Goal: Task Accomplishment & Management: Manage account settings

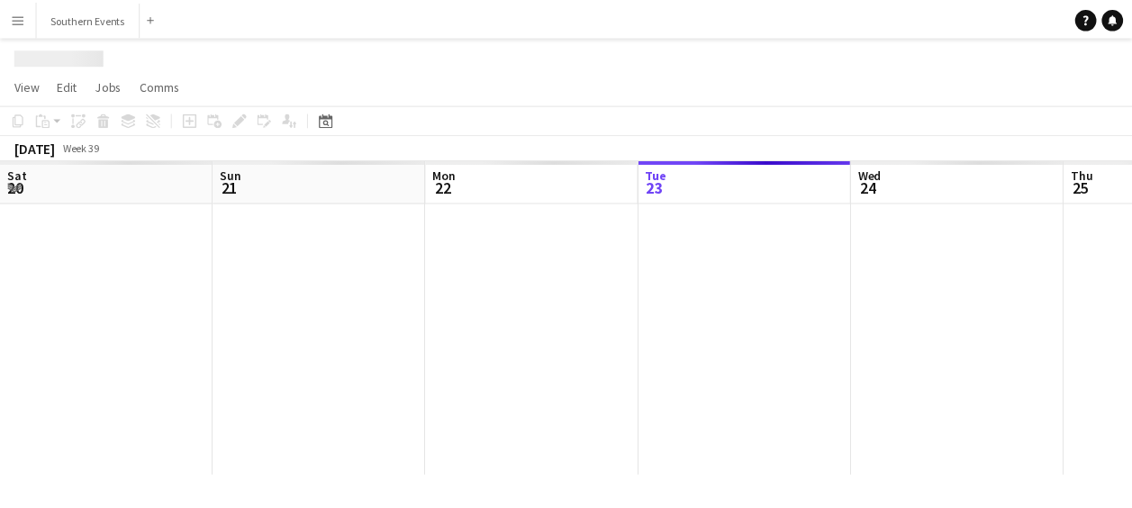
scroll to position [0, 431]
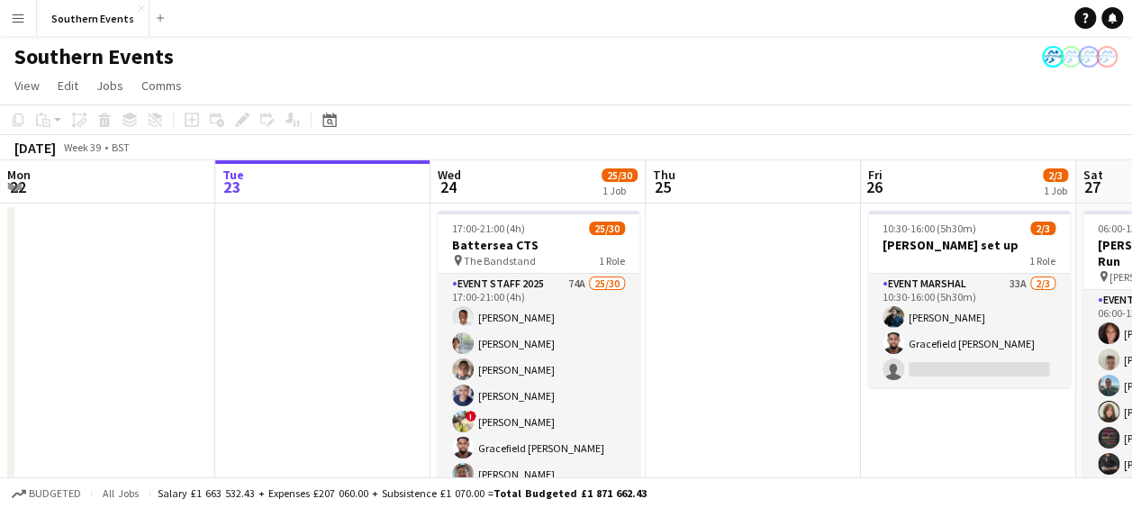
click at [13, 10] on button "Menu" at bounding box center [18, 18] width 36 height 36
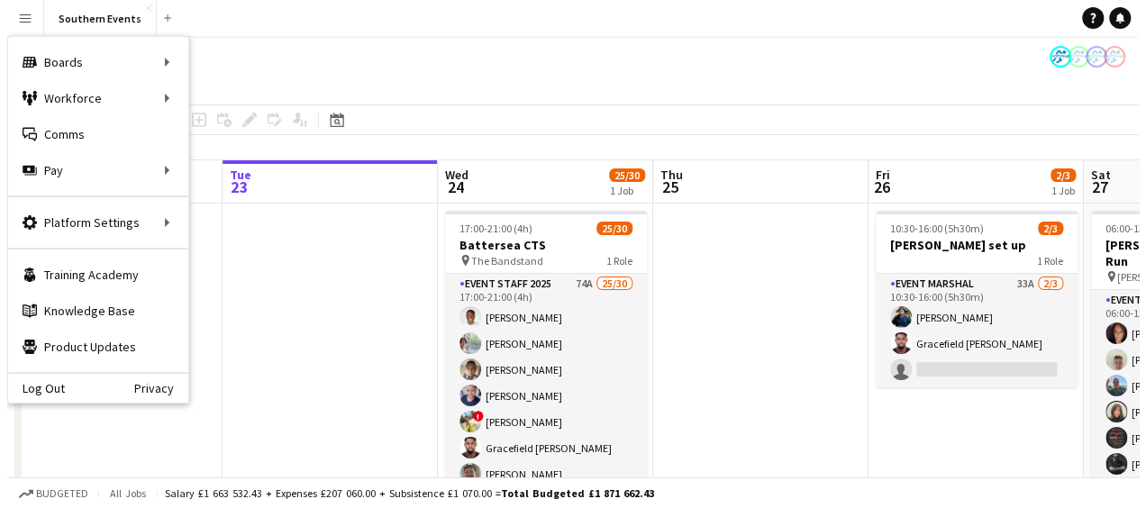
scroll to position [0, 0]
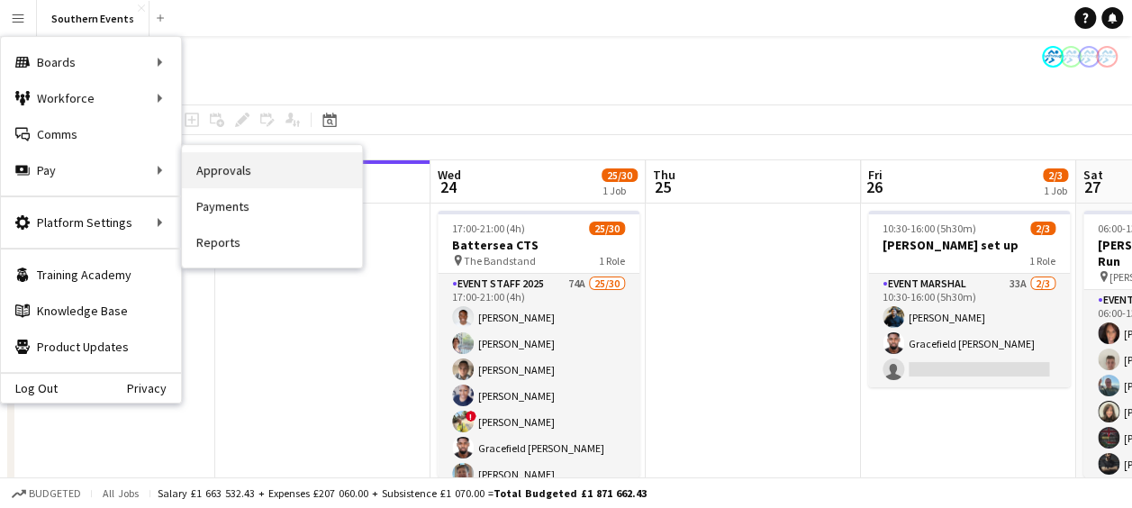
click at [204, 166] on link "Approvals" at bounding box center [272, 170] width 180 height 36
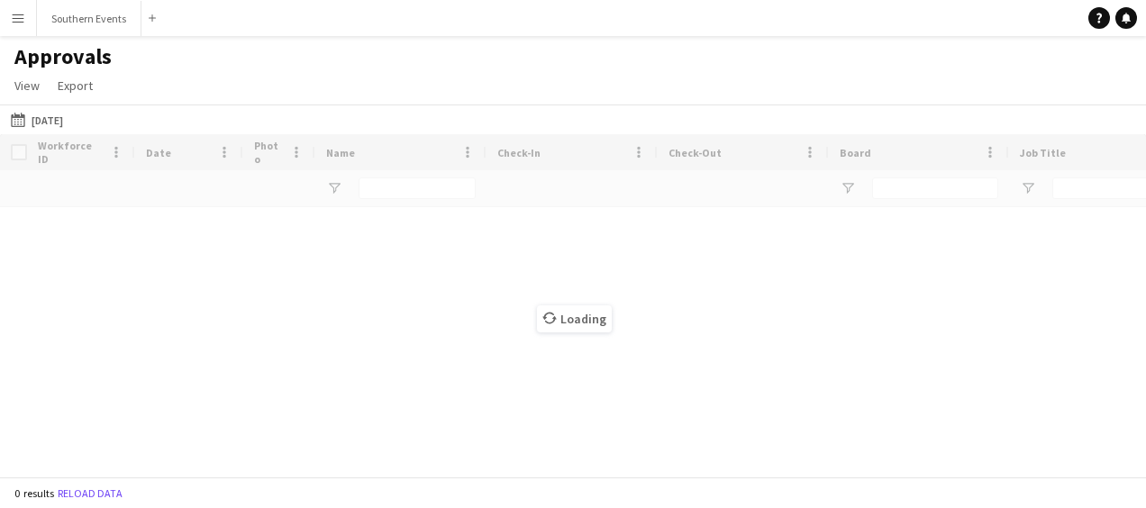
type input "**********"
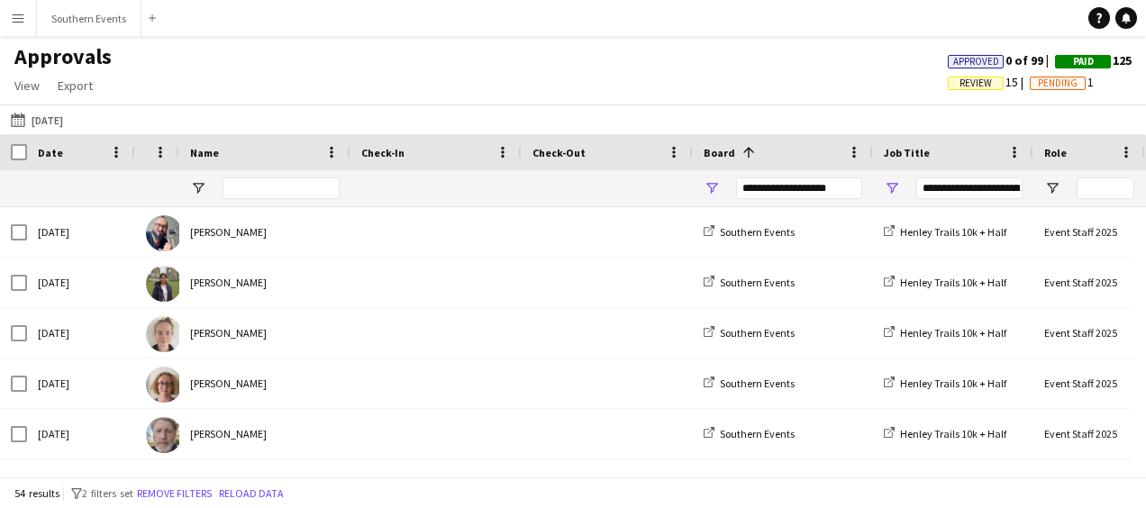
type input "**********"
click at [57, 122] on button "[DATE] [DATE]" at bounding box center [36, 120] width 59 height 22
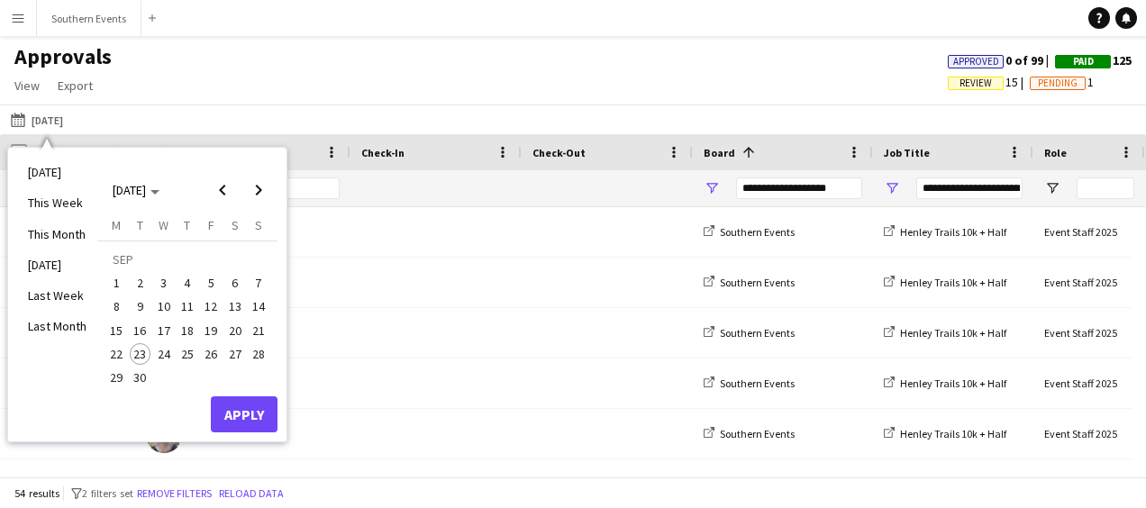
click at [255, 303] on span "14" at bounding box center [259, 306] width 22 height 22
click at [231, 414] on button "Apply" at bounding box center [244, 414] width 67 height 36
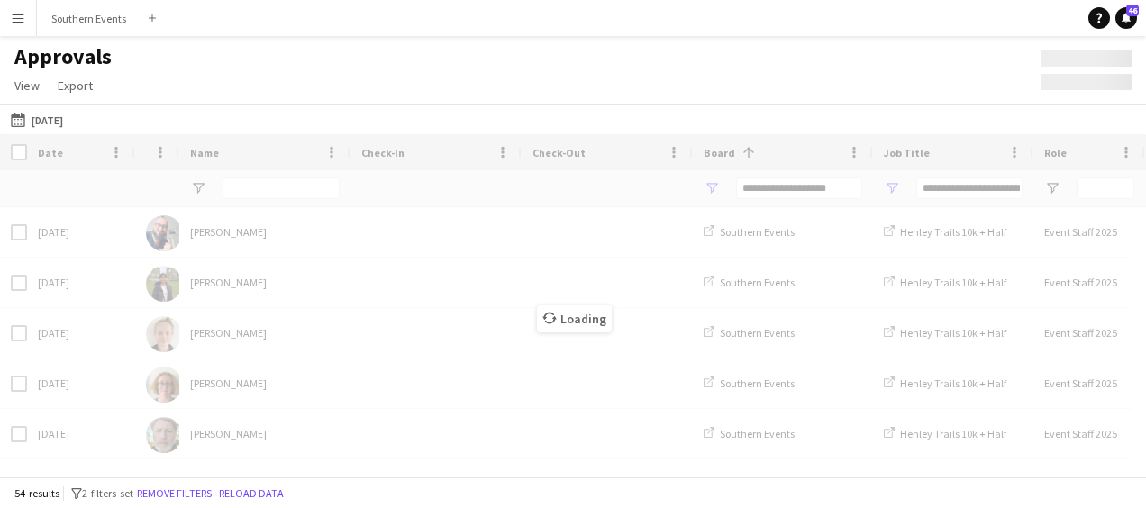
type input "***"
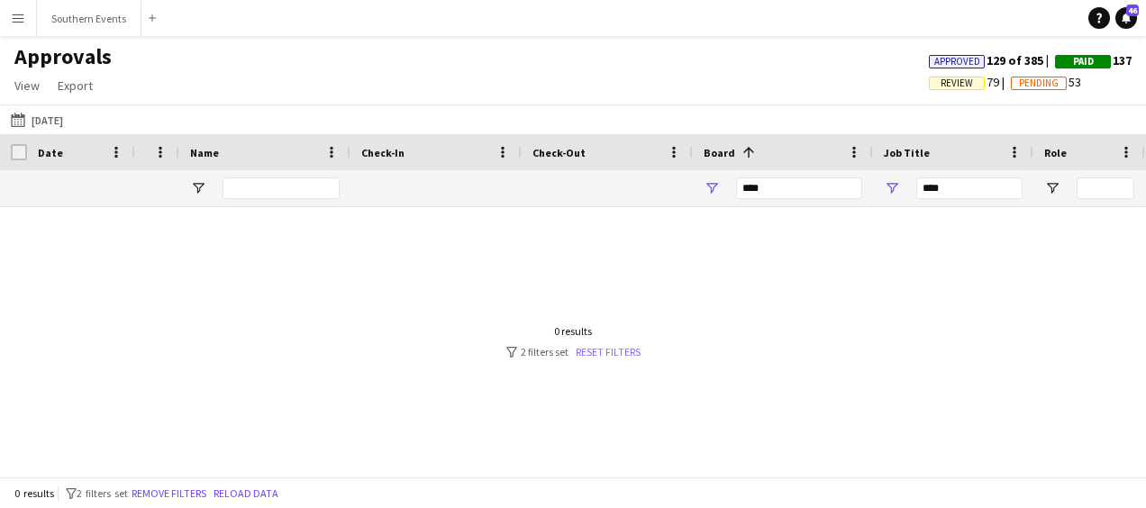
click at [603, 351] on link "Reset filters" at bounding box center [608, 352] width 65 height 14
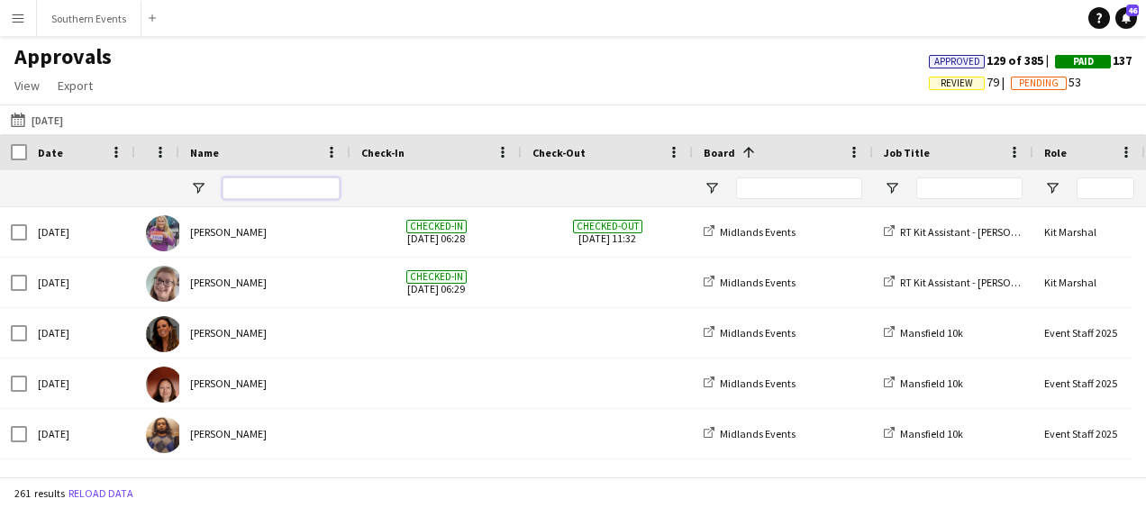
click at [277, 182] on input "Name Filter Input" at bounding box center [280, 188] width 117 height 22
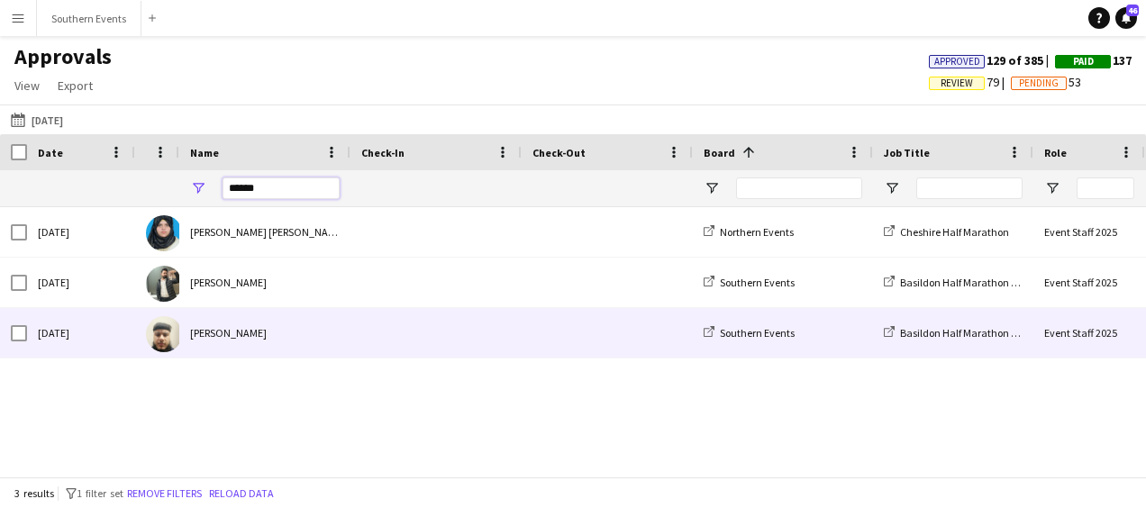
type input "******"
click at [265, 333] on div "[PERSON_NAME]" at bounding box center [264, 333] width 171 height 50
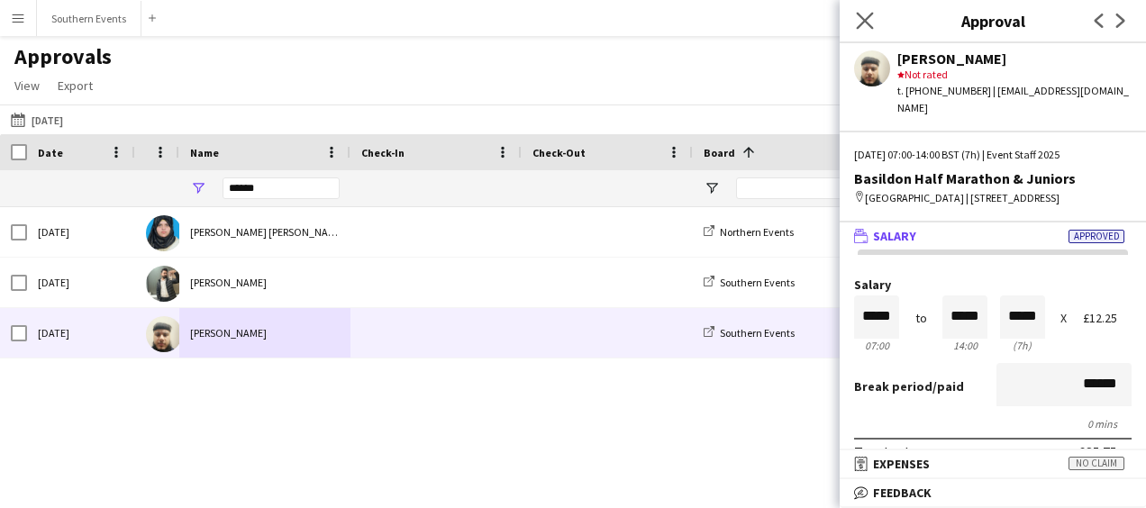
click at [863, 10] on app-icon "Close pop-in" at bounding box center [865, 21] width 26 height 26
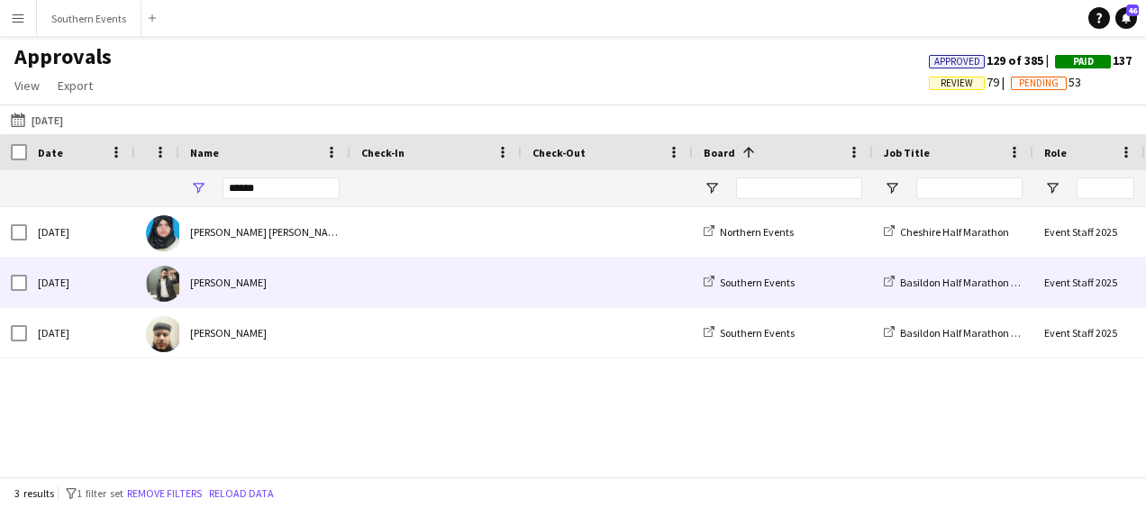
click at [277, 286] on div "[PERSON_NAME]" at bounding box center [264, 283] width 171 height 50
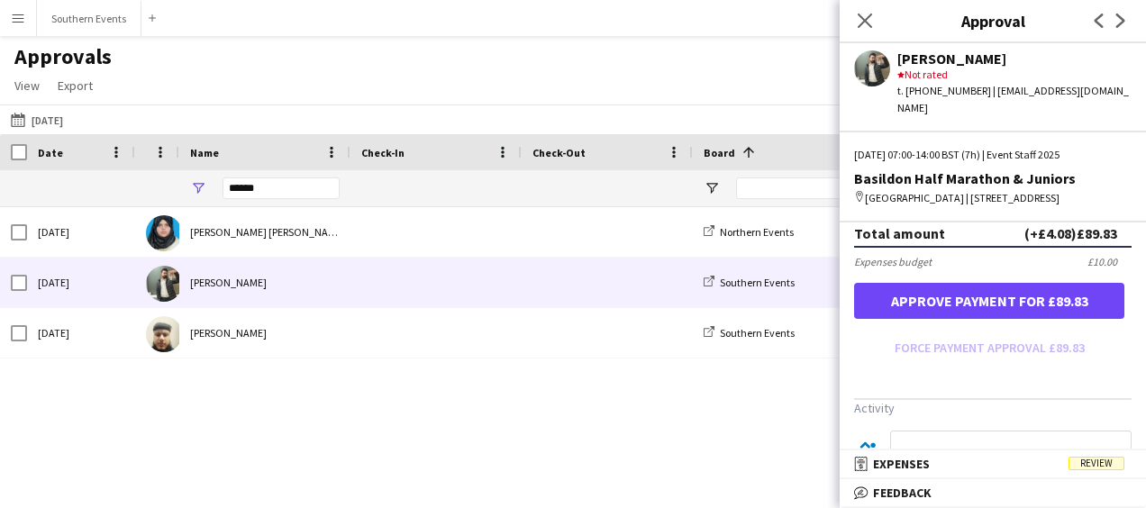
scroll to position [661, 0]
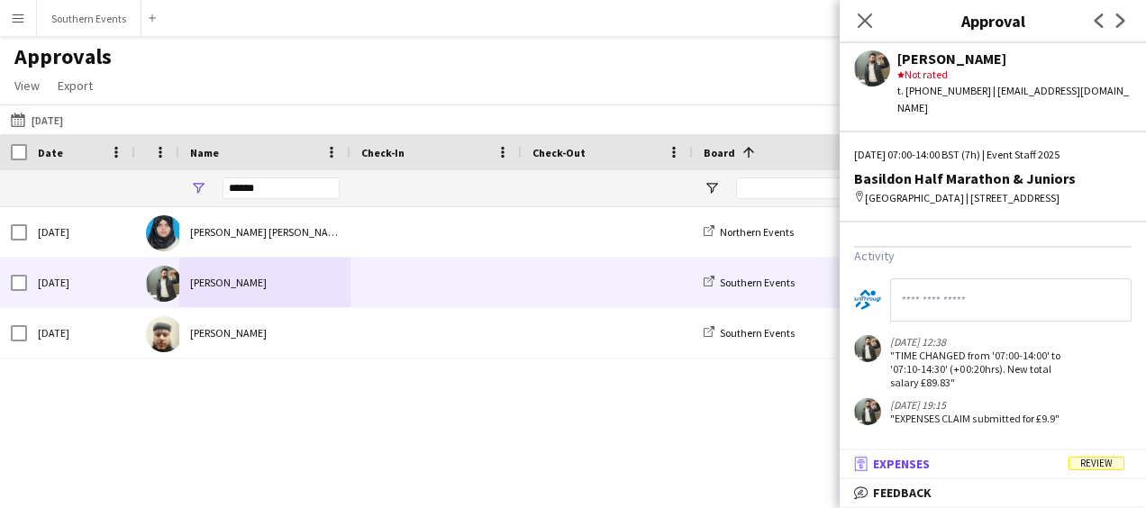
click at [926, 476] on mat-expansion-panel-header "receipt Expenses Review" at bounding box center [992, 463] width 306 height 27
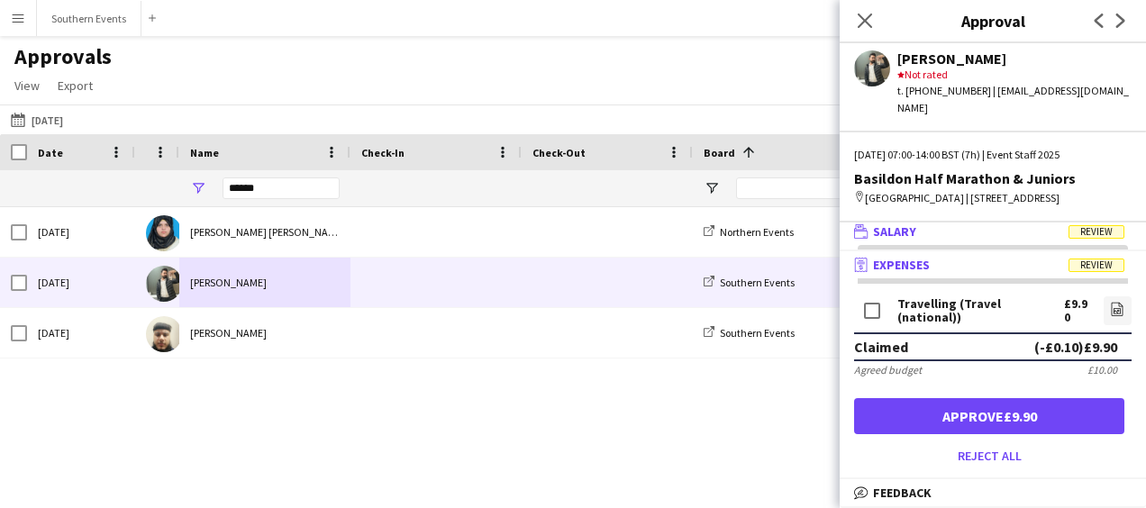
click at [958, 230] on mat-panel-title "wallet Salary Review" at bounding box center [988, 231] width 299 height 16
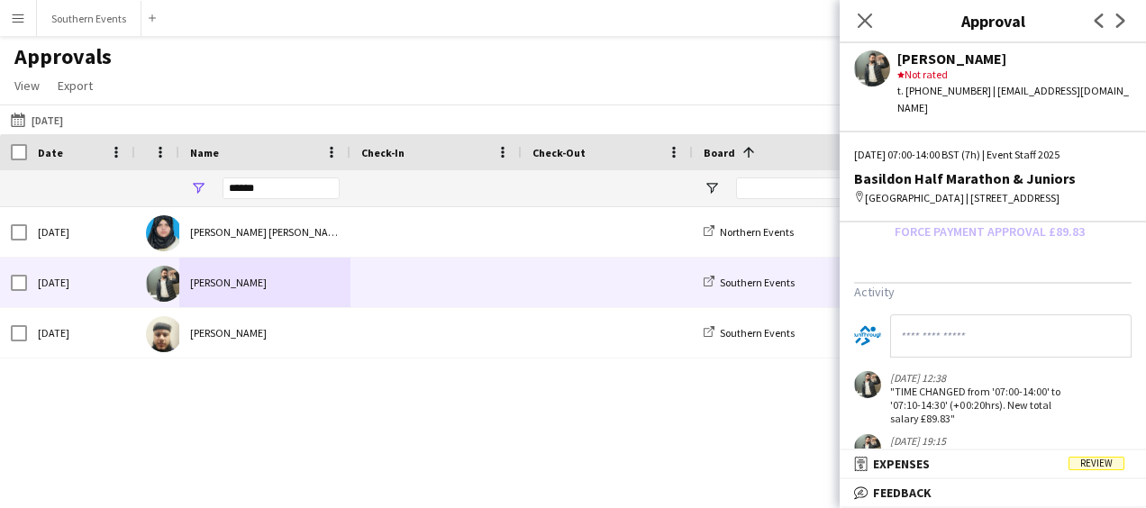
scroll to position [626, 0]
click at [940, 324] on input at bounding box center [1010, 334] width 241 height 43
click at [874, 63] on app-user-avatar at bounding box center [872, 68] width 36 height 36
click at [1042, 340] on input "**********" at bounding box center [1004, 334] width 228 height 43
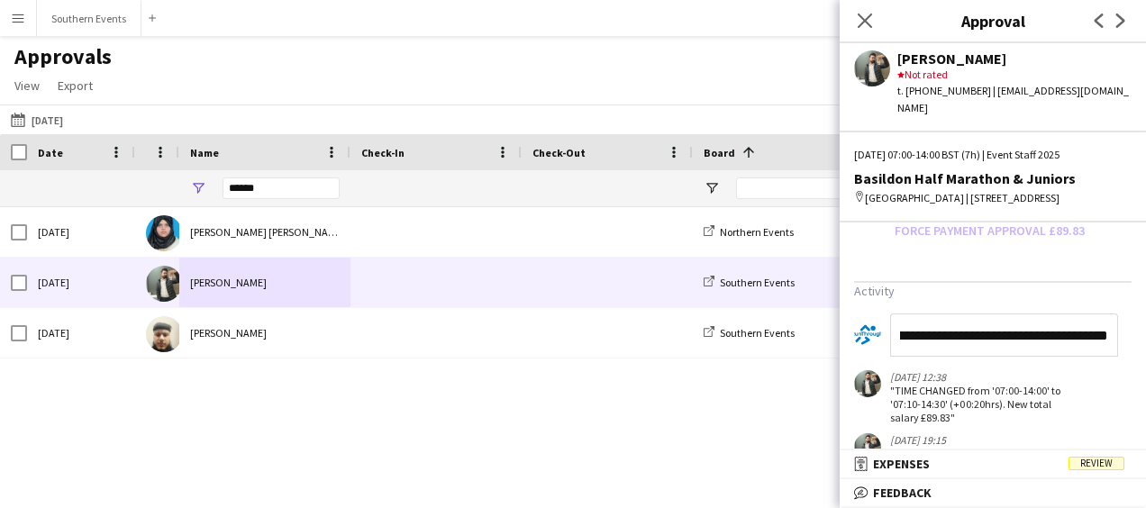
scroll to position [0, 149]
type input "**********"
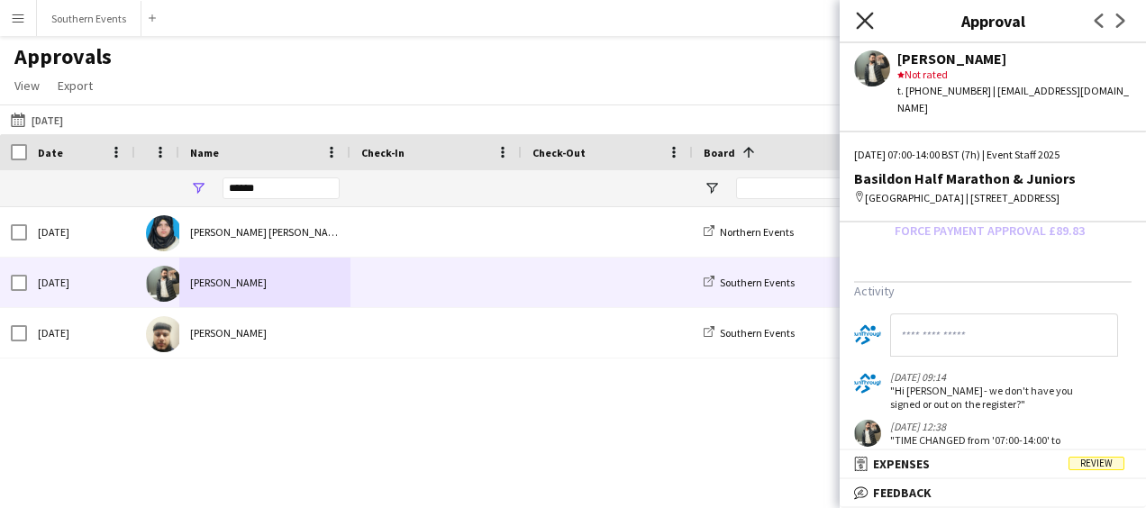
click at [862, 22] on icon "Close pop-in" at bounding box center [864, 20] width 17 height 17
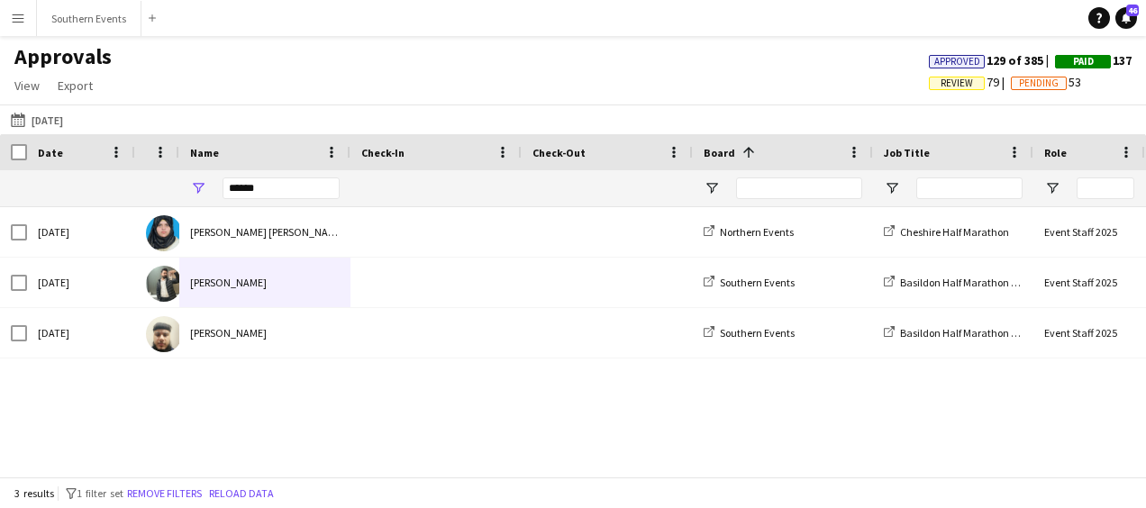
click at [17, 27] on button "Menu" at bounding box center [18, 18] width 36 height 36
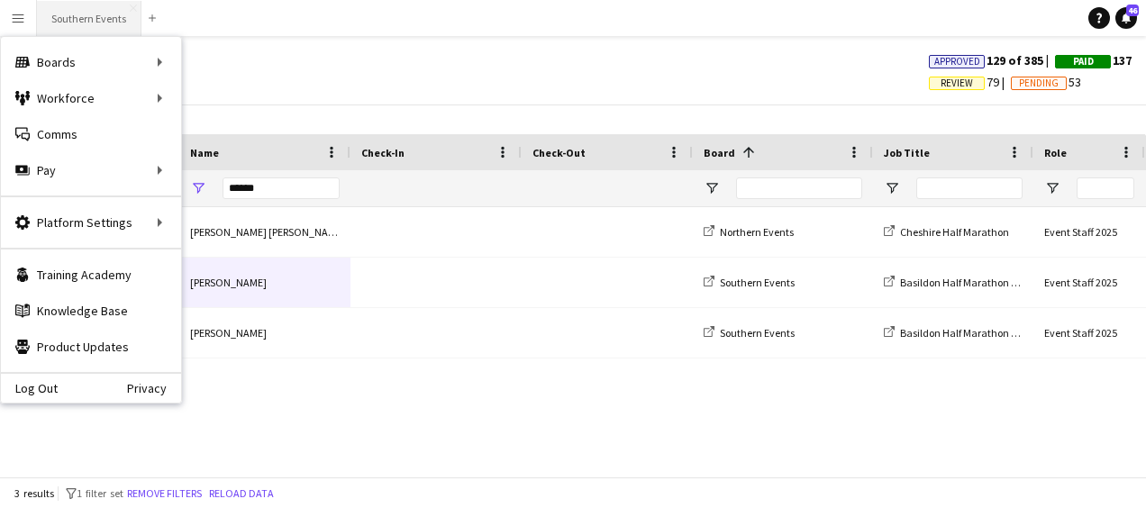
click at [78, 15] on button "Southern Events Close" at bounding box center [89, 18] width 104 height 35
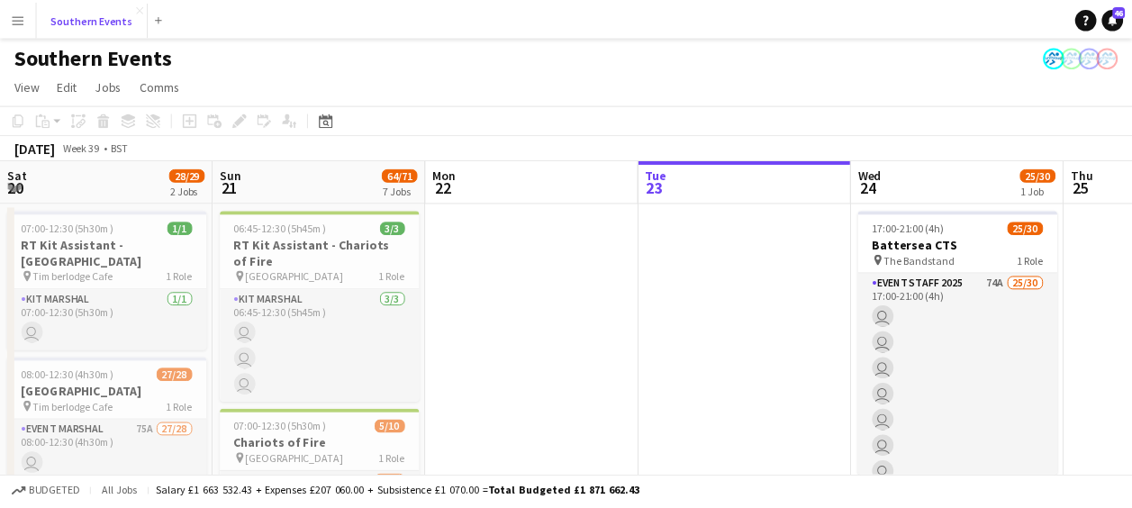
scroll to position [0, 431]
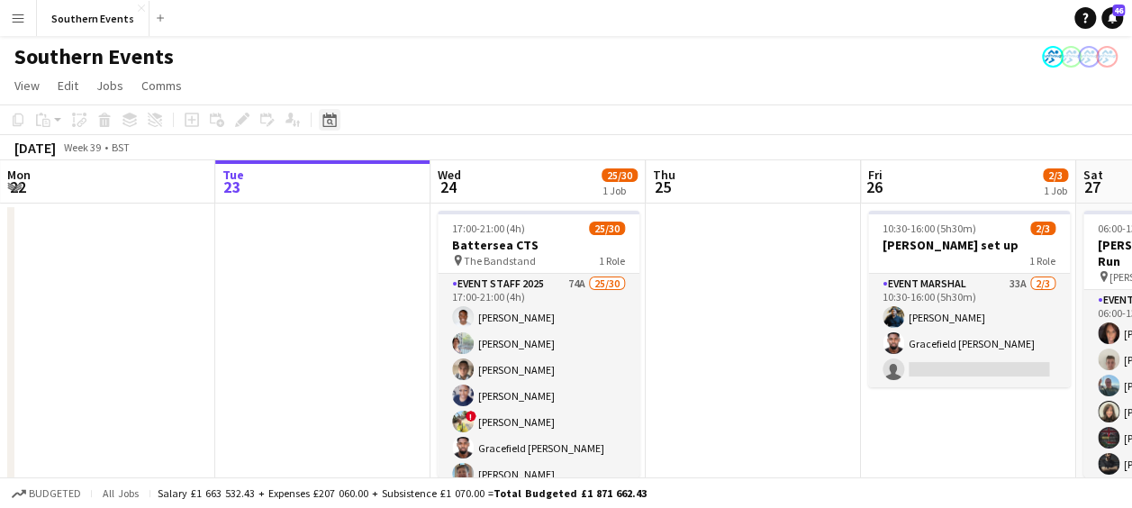
click at [326, 122] on icon "Date picker" at bounding box center [329, 120] width 14 height 14
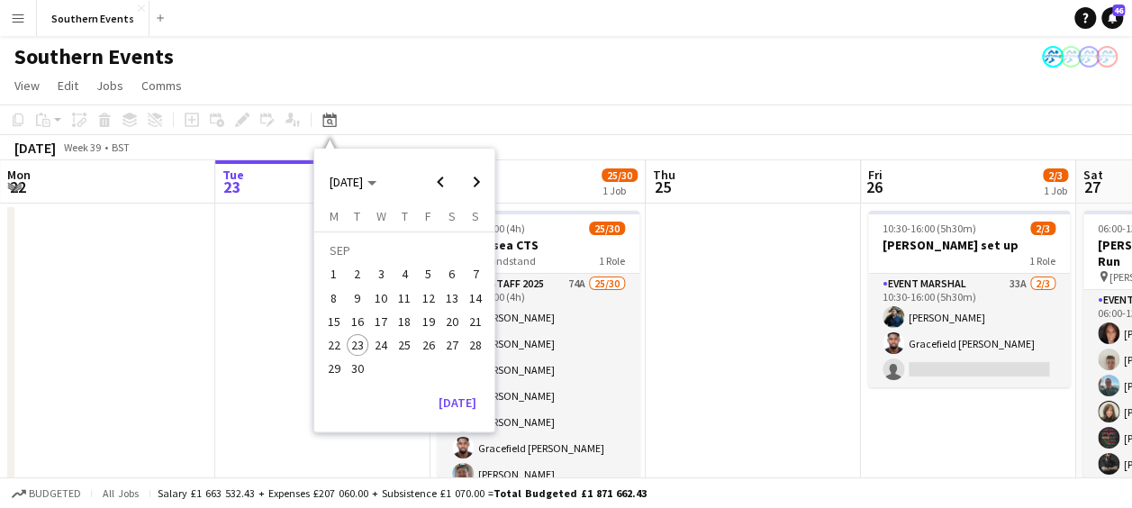
click at [474, 293] on span "14" at bounding box center [476, 298] width 22 height 22
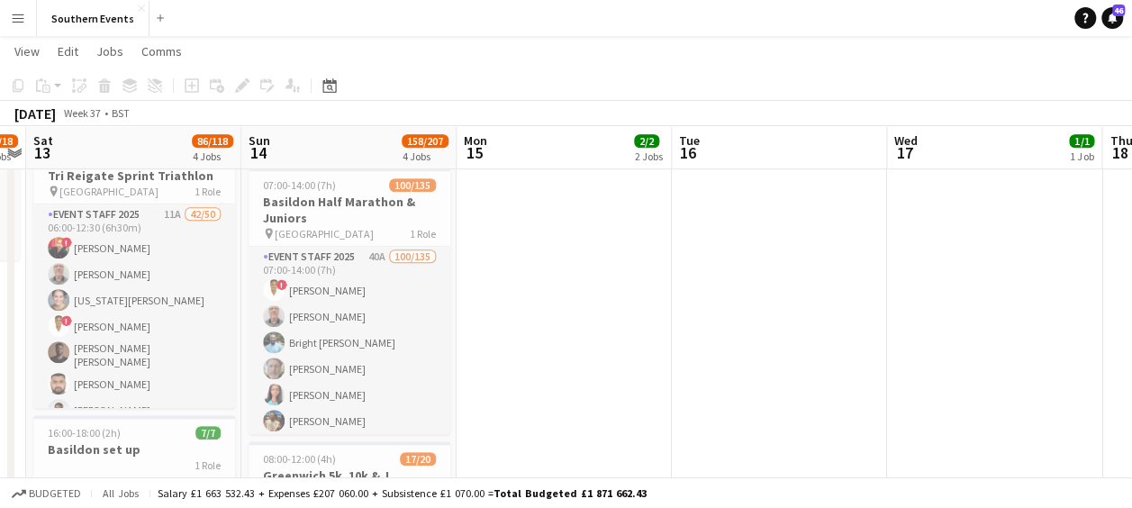
scroll to position [490, 0]
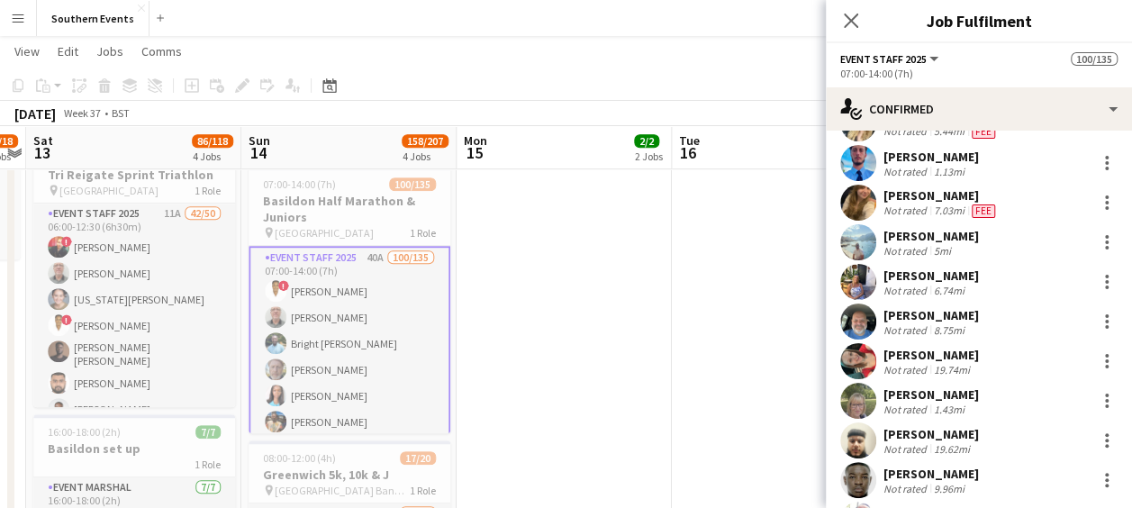
scroll to position [2363, 0]
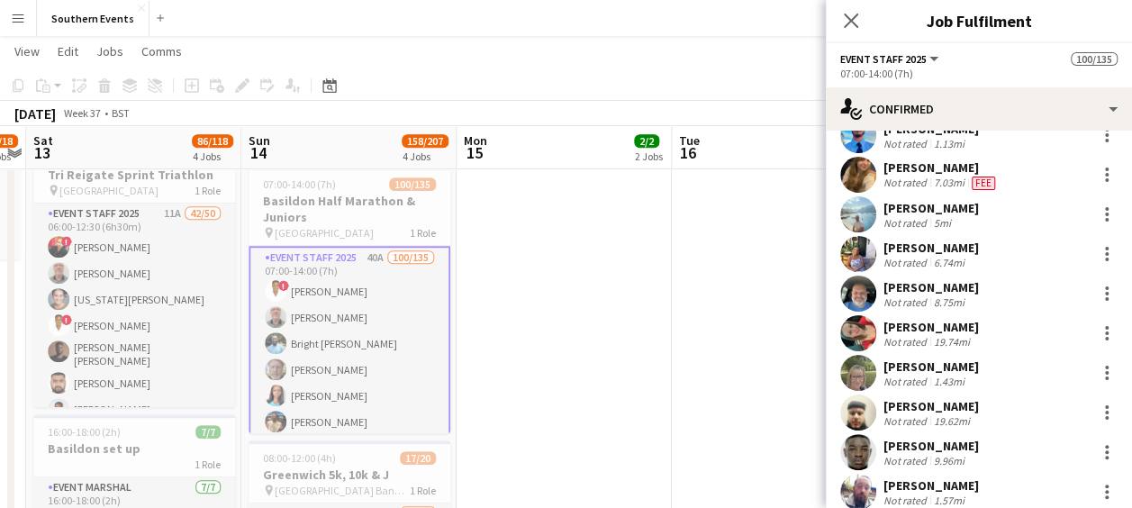
click at [861, 405] on app-user-avatar at bounding box center [858, 413] width 36 height 36
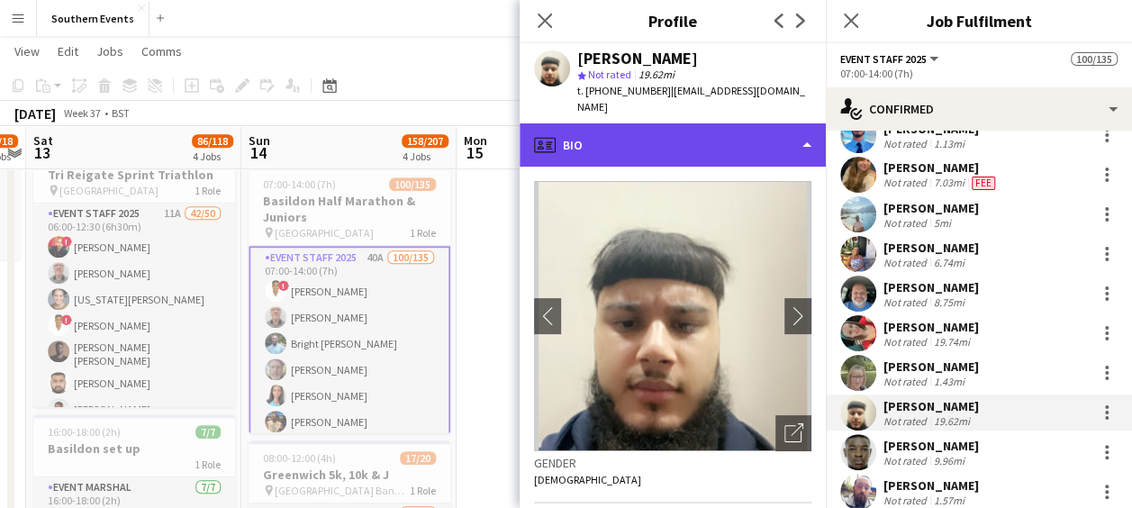
click at [727, 142] on div "profile Bio" at bounding box center [673, 144] width 306 height 43
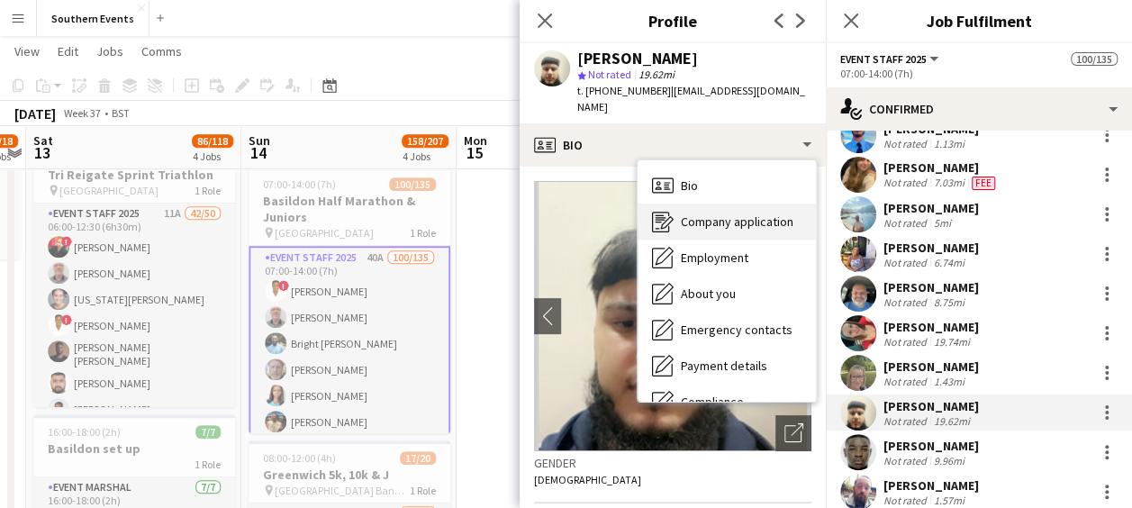
click at [735, 213] on span "Company application" at bounding box center [737, 221] width 113 height 16
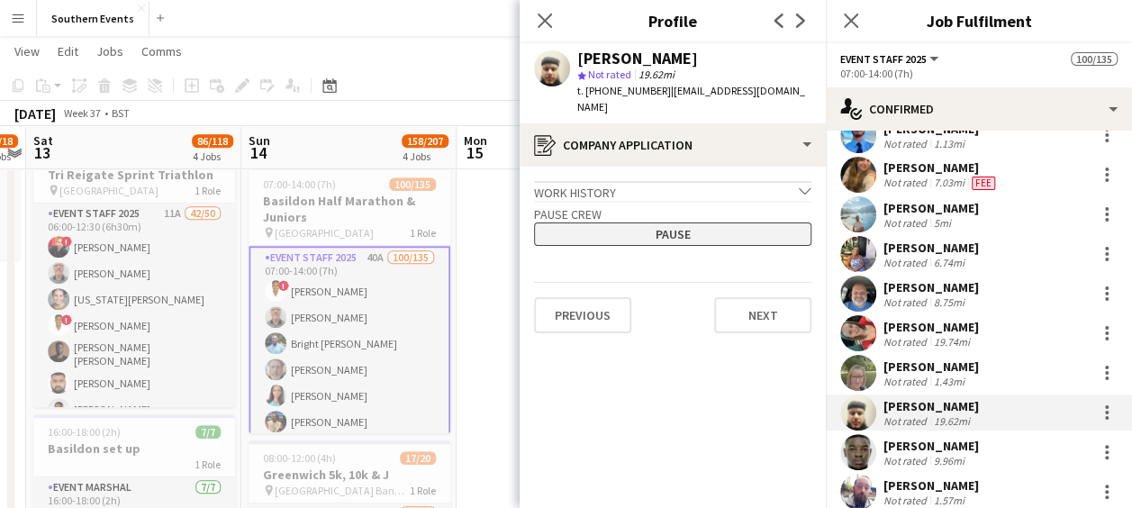
click at [697, 225] on button "Pause" at bounding box center [672, 233] width 277 height 23
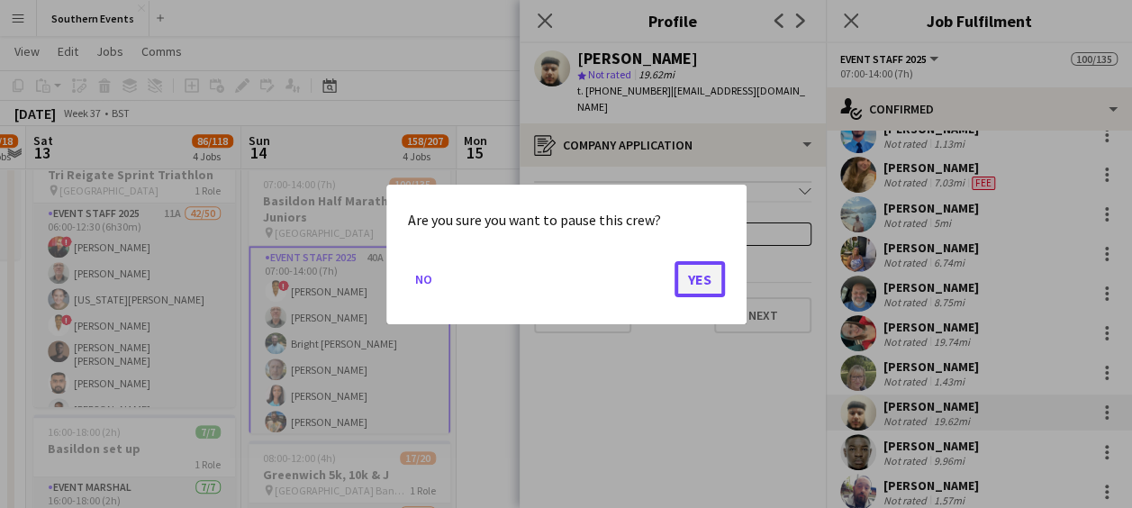
click at [699, 275] on button "Yes" at bounding box center [700, 278] width 50 height 36
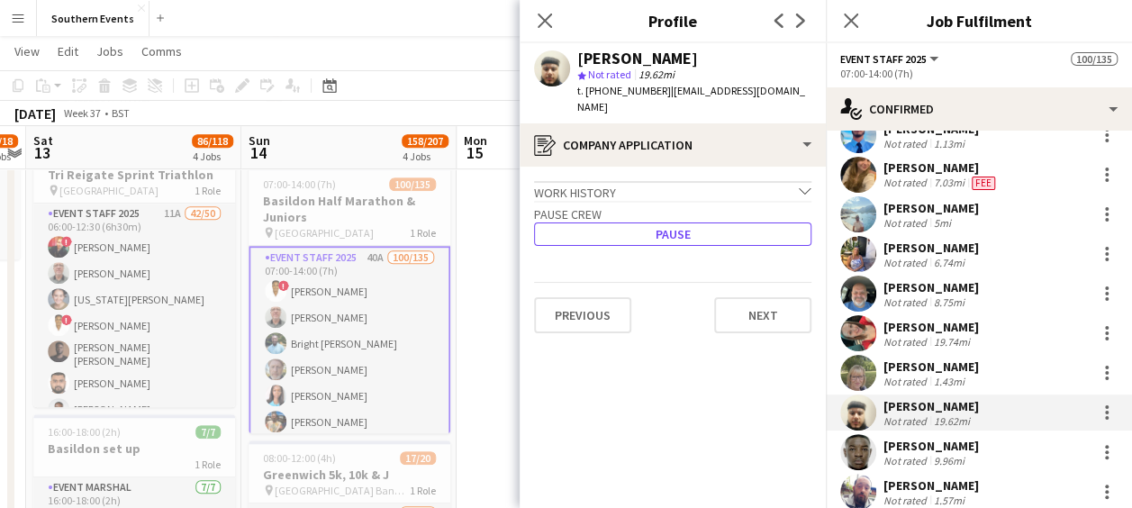
scroll to position [490, 0]
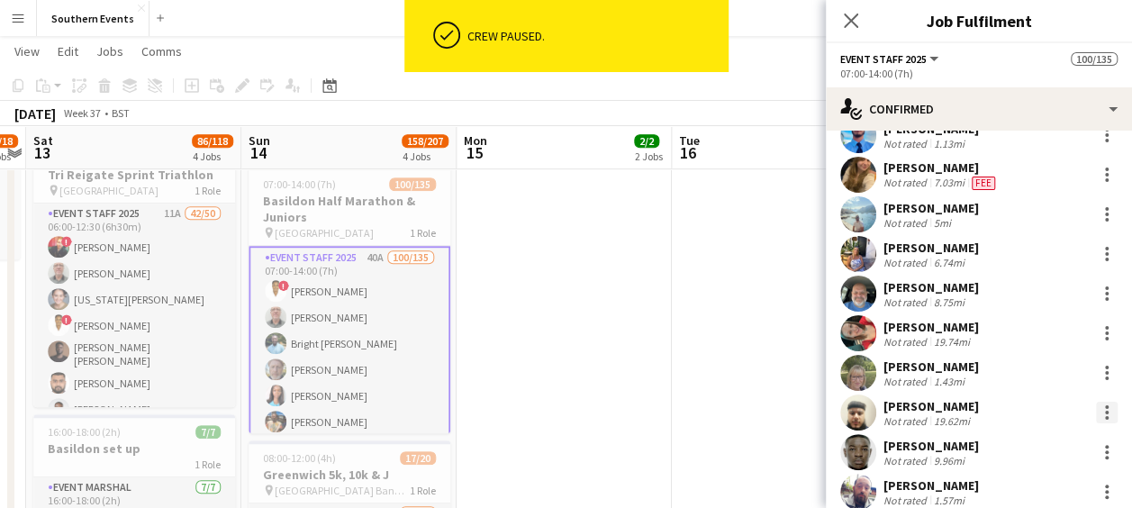
click at [1096, 409] on div at bounding box center [1107, 413] width 22 height 22
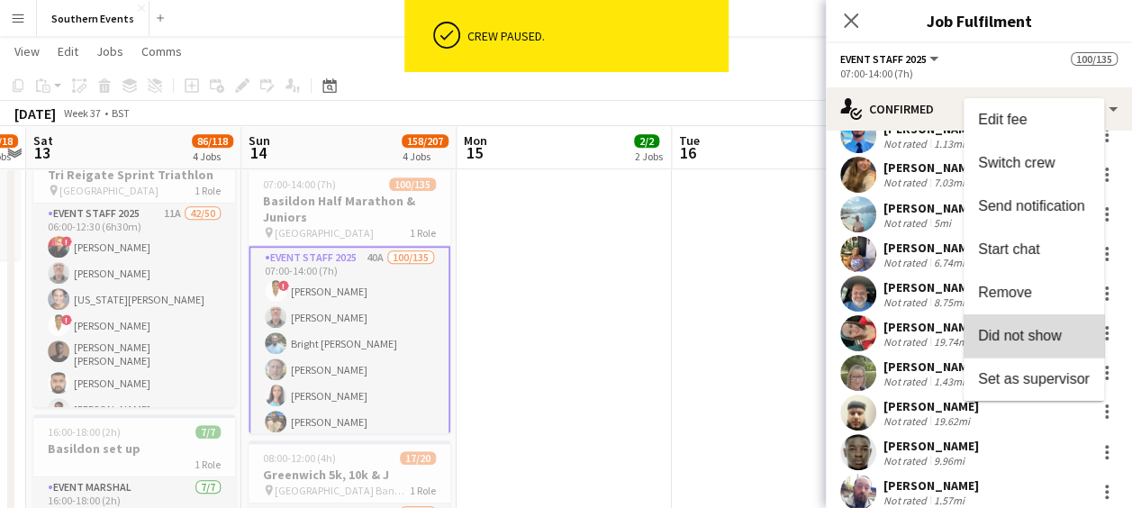
click at [1041, 329] on span "Did not show" at bounding box center [1020, 335] width 84 height 15
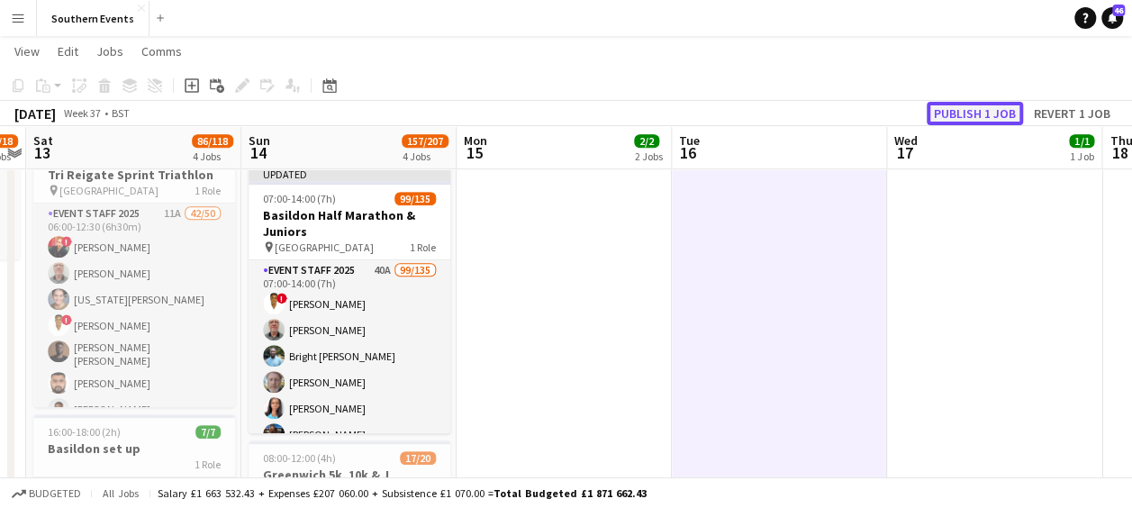
click at [964, 121] on button "Publish 1 job" at bounding box center [975, 113] width 96 height 23
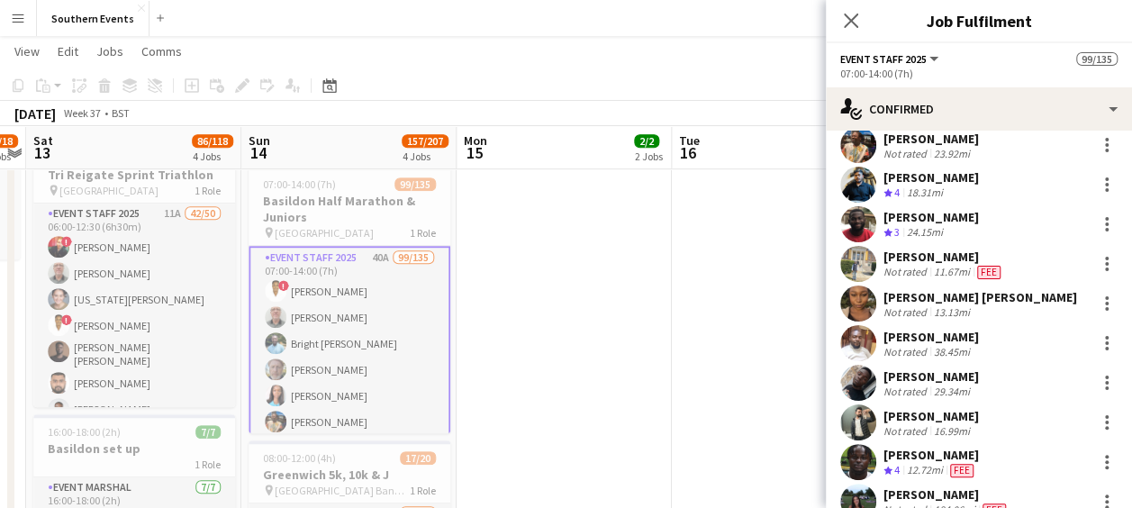
scroll to position [257, 0]
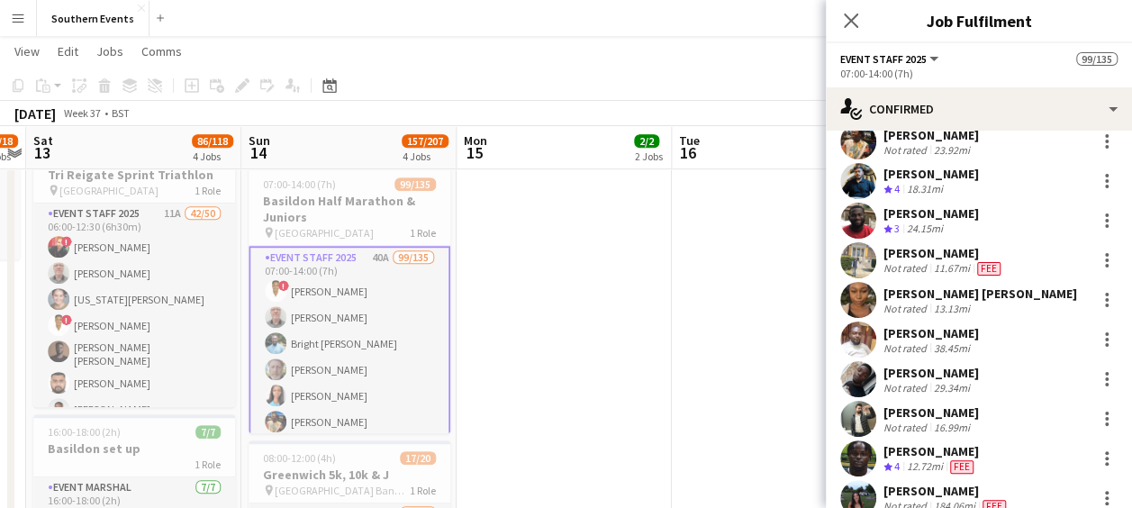
click at [857, 413] on app-user-avatar at bounding box center [858, 419] width 36 height 36
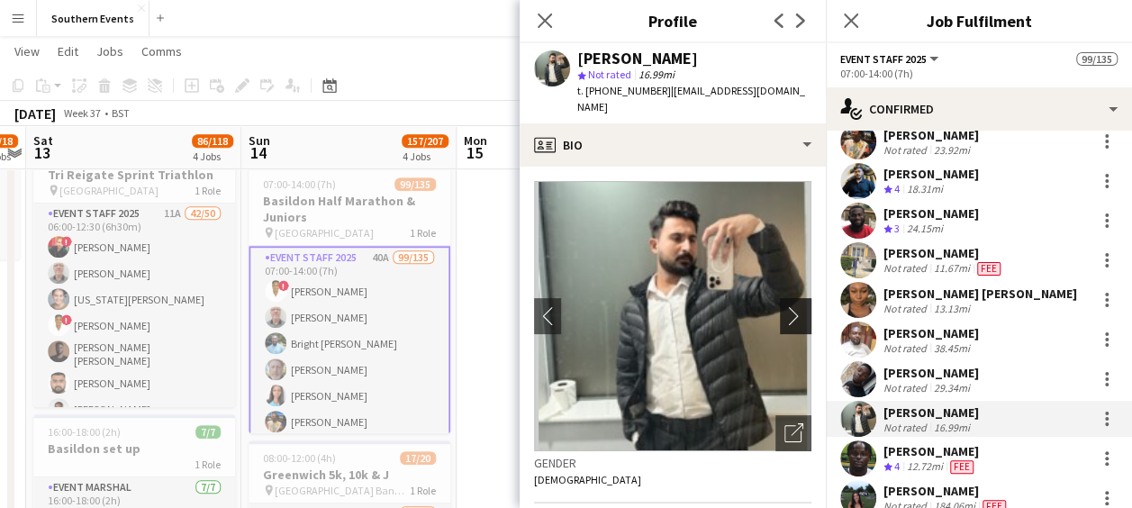
click at [780, 298] on button "chevron-right" at bounding box center [798, 316] width 36 height 36
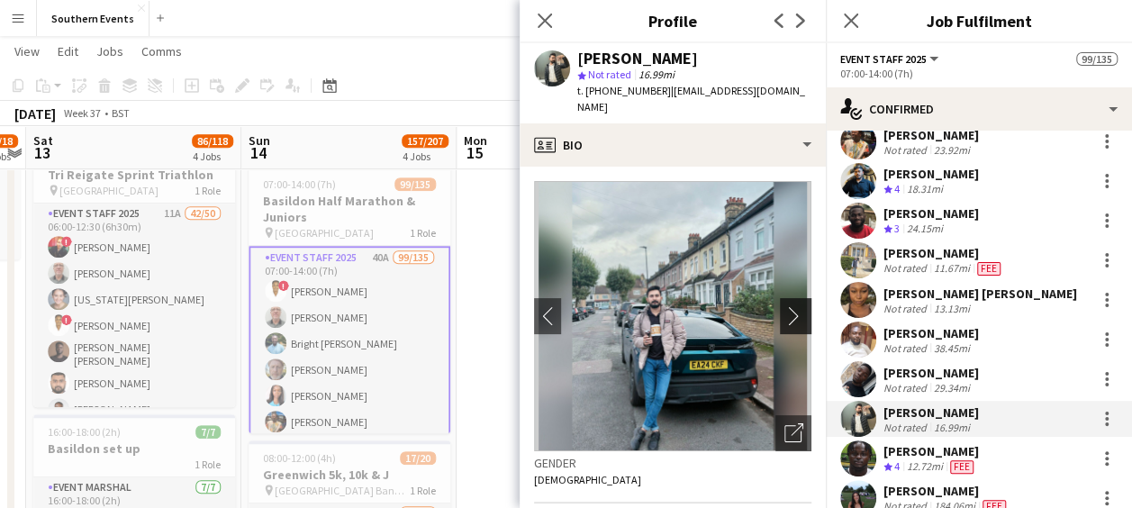
click at [780, 298] on button "chevron-right" at bounding box center [798, 316] width 36 height 36
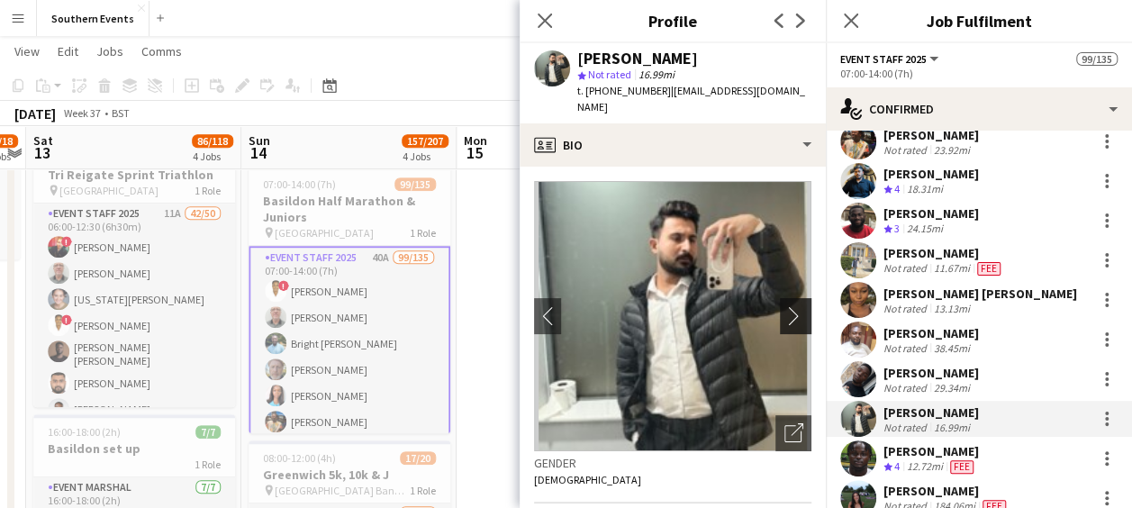
click at [785, 308] on app-icon "chevron-right" at bounding box center [799, 315] width 28 height 19
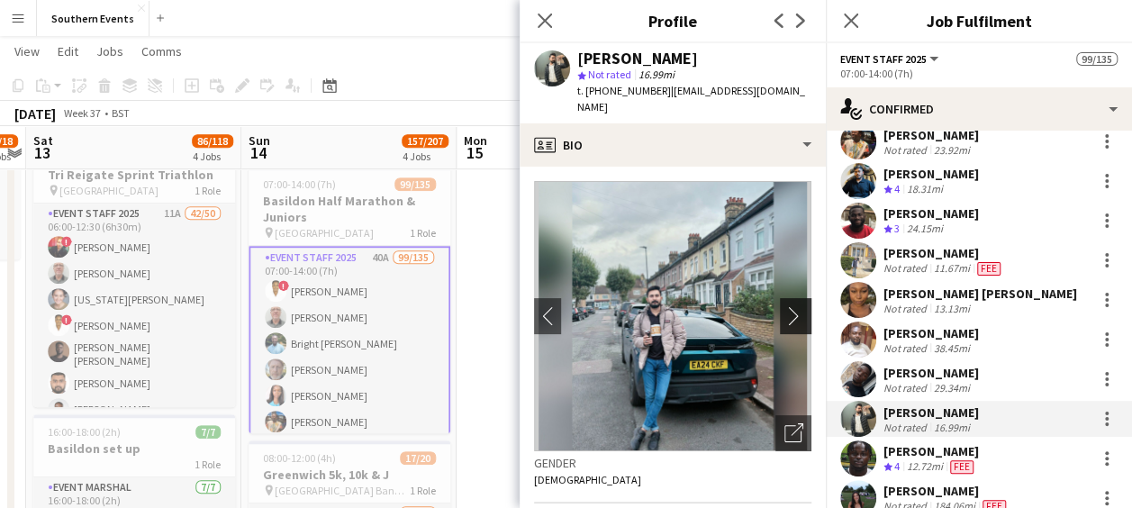
click at [785, 306] on app-icon "chevron-right" at bounding box center [799, 315] width 28 height 19
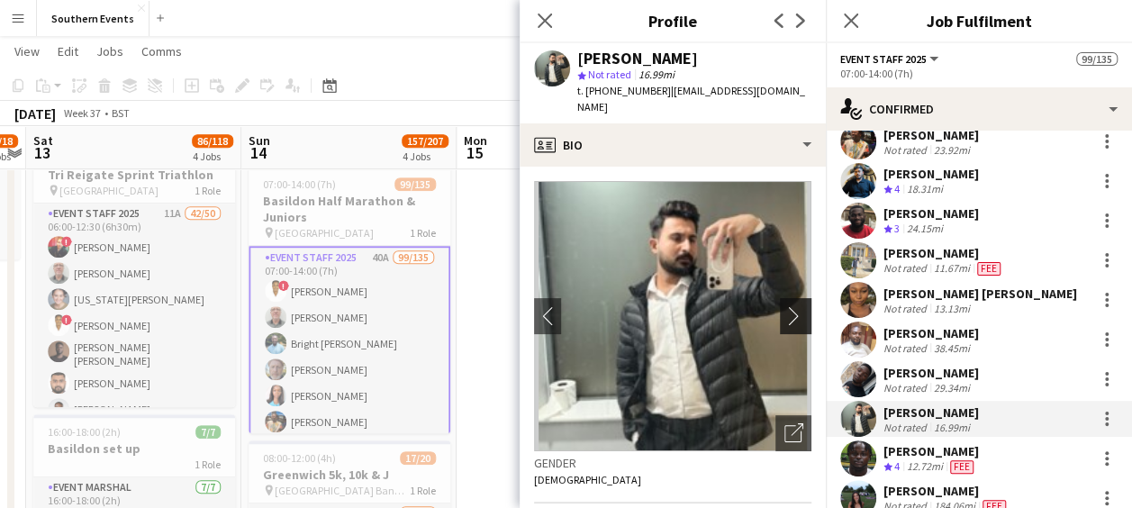
click at [785, 306] on app-icon "chevron-right" at bounding box center [799, 315] width 28 height 19
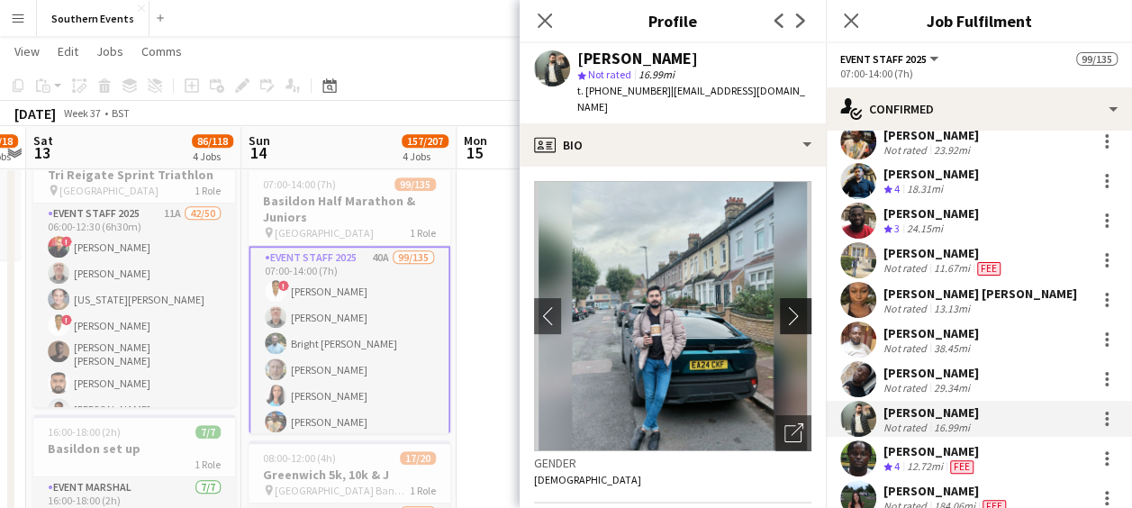
click at [785, 306] on app-icon "chevron-right" at bounding box center [799, 315] width 28 height 19
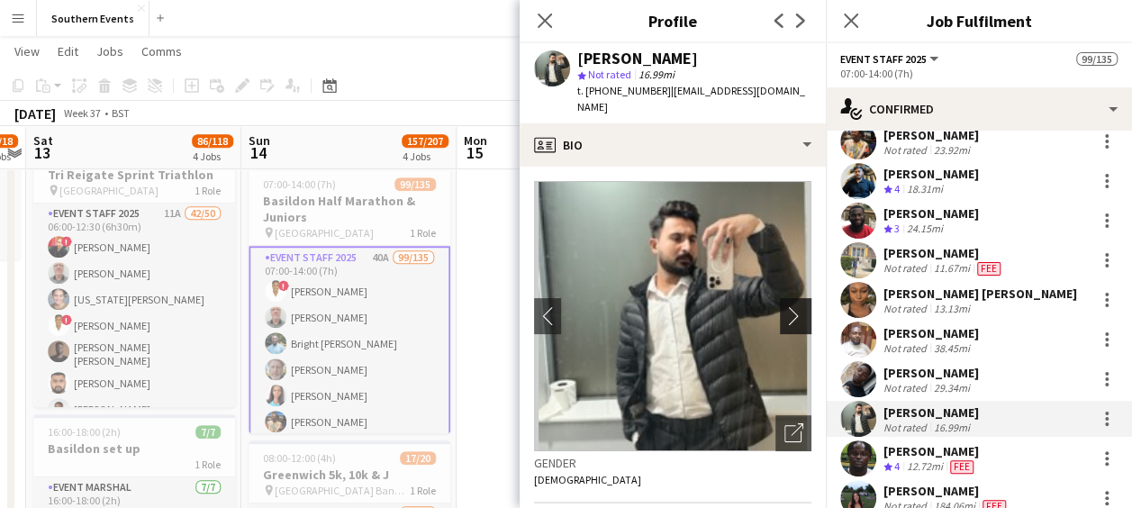
click at [785, 306] on app-icon "chevron-right" at bounding box center [799, 315] width 28 height 19
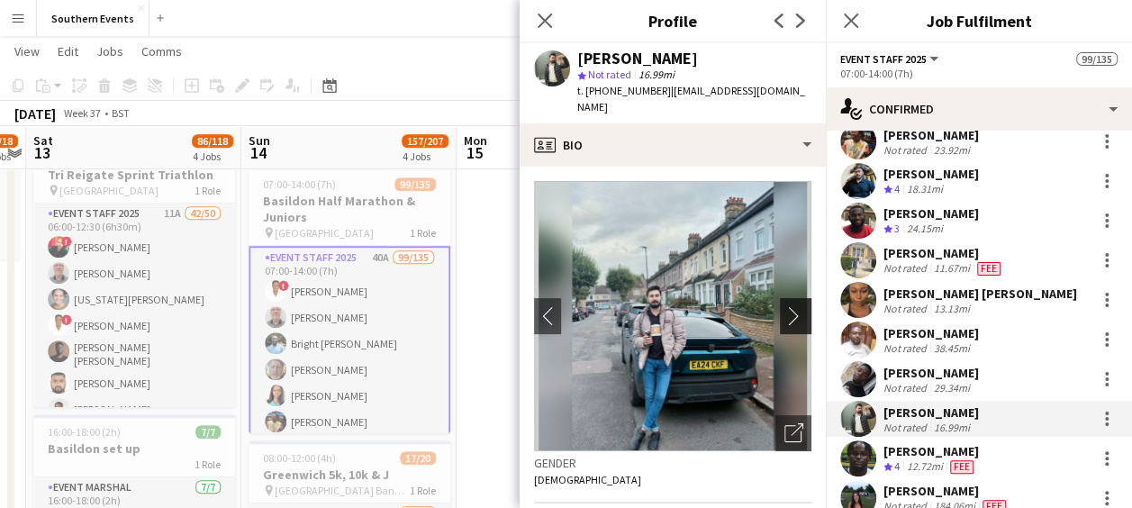
click at [785, 306] on app-icon "chevron-right" at bounding box center [799, 315] width 28 height 19
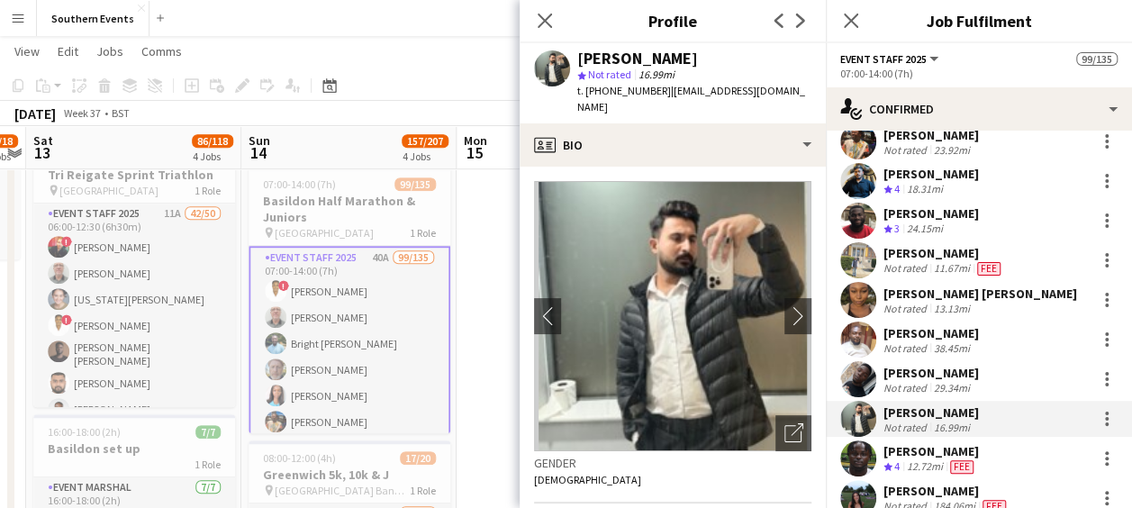
click at [868, 298] on app-user-avatar at bounding box center [858, 300] width 36 height 36
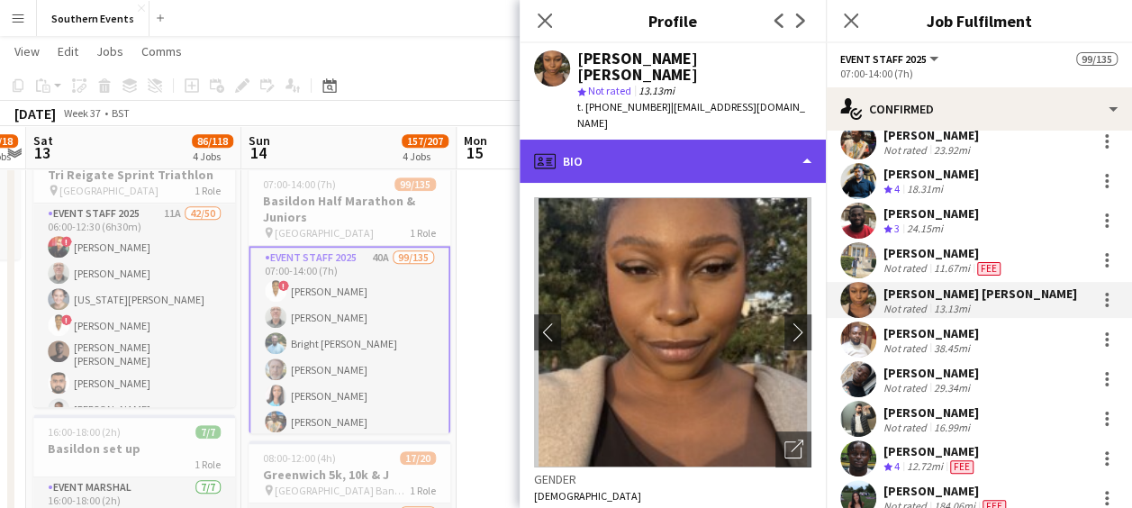
click at [736, 140] on div "profile Bio" at bounding box center [673, 161] width 306 height 43
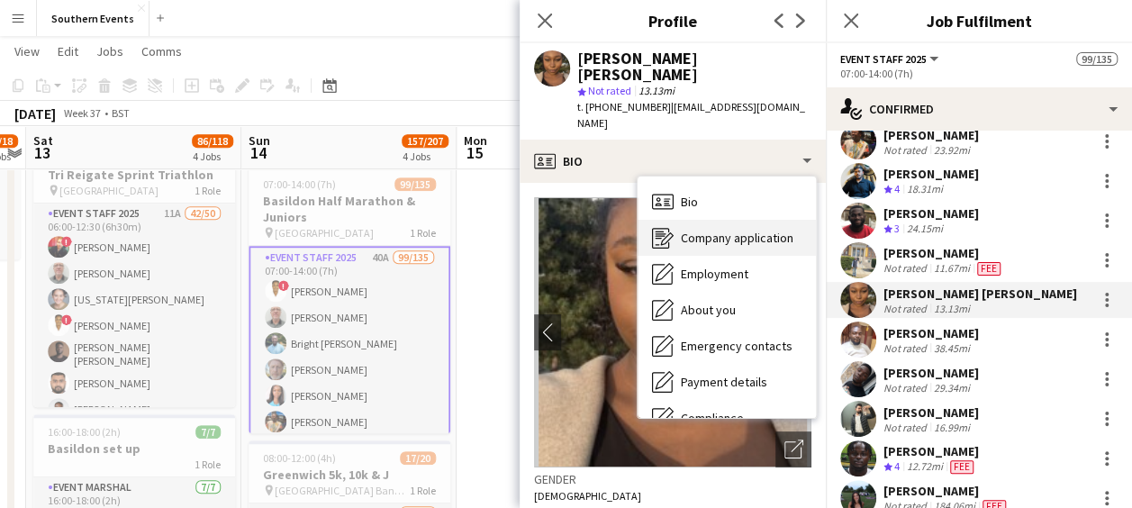
click at [719, 230] on span "Company application" at bounding box center [737, 238] width 113 height 16
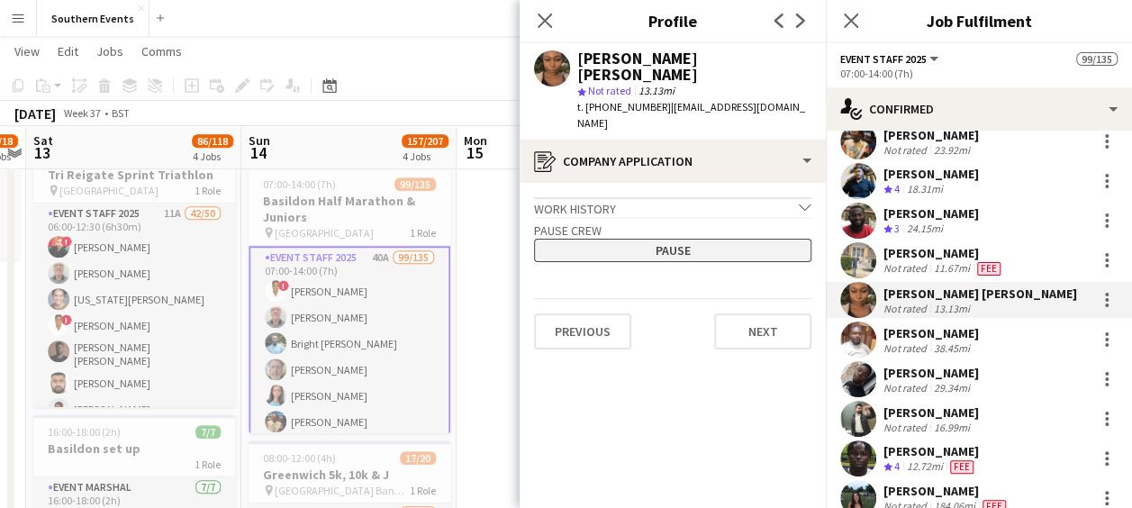
click at [698, 239] on button "Pause" at bounding box center [672, 250] width 277 height 23
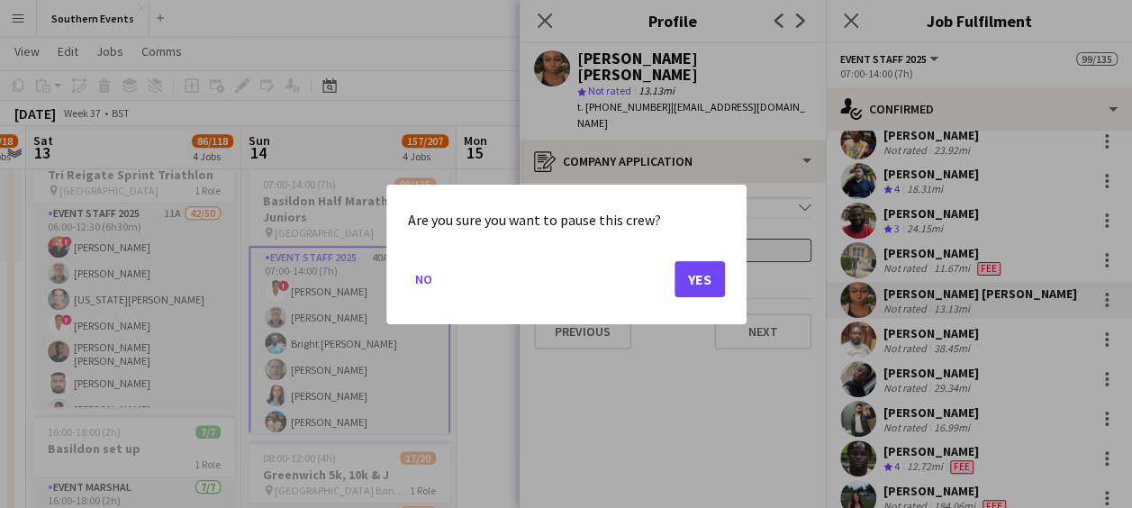
scroll to position [0, 0]
click at [698, 266] on button "Yes" at bounding box center [700, 278] width 50 height 36
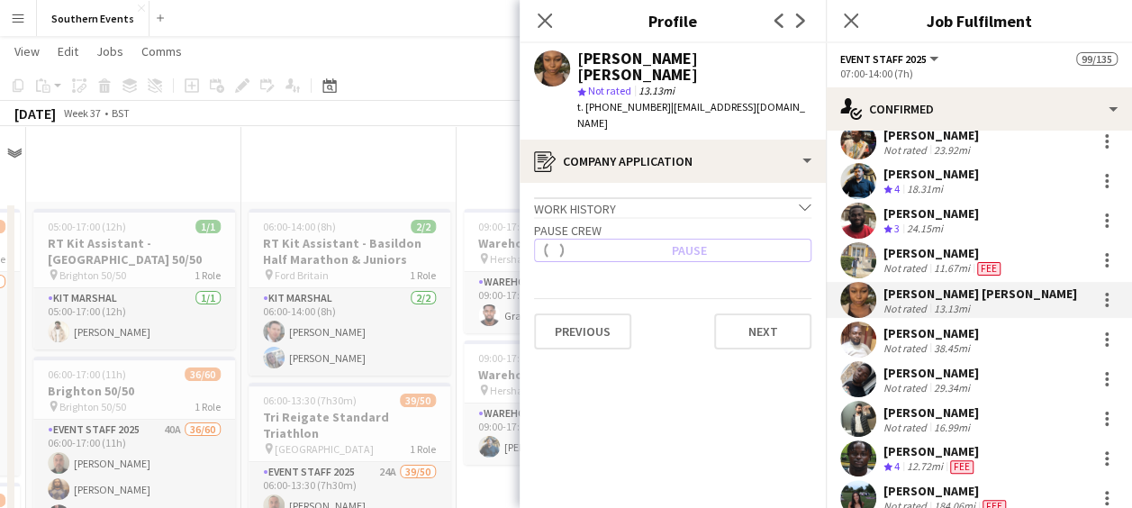
scroll to position [490, 0]
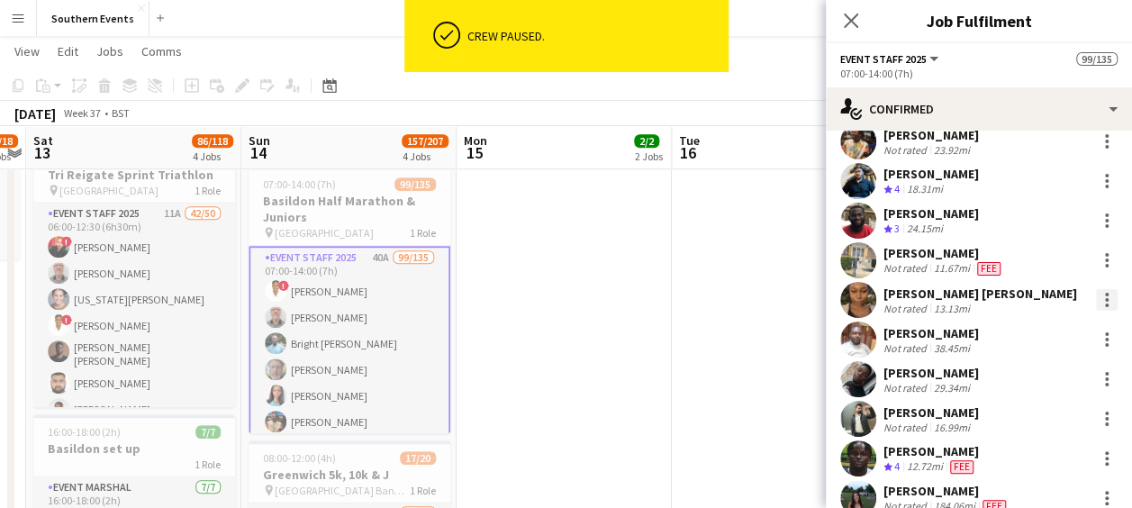
click at [1096, 298] on div at bounding box center [1107, 300] width 22 height 22
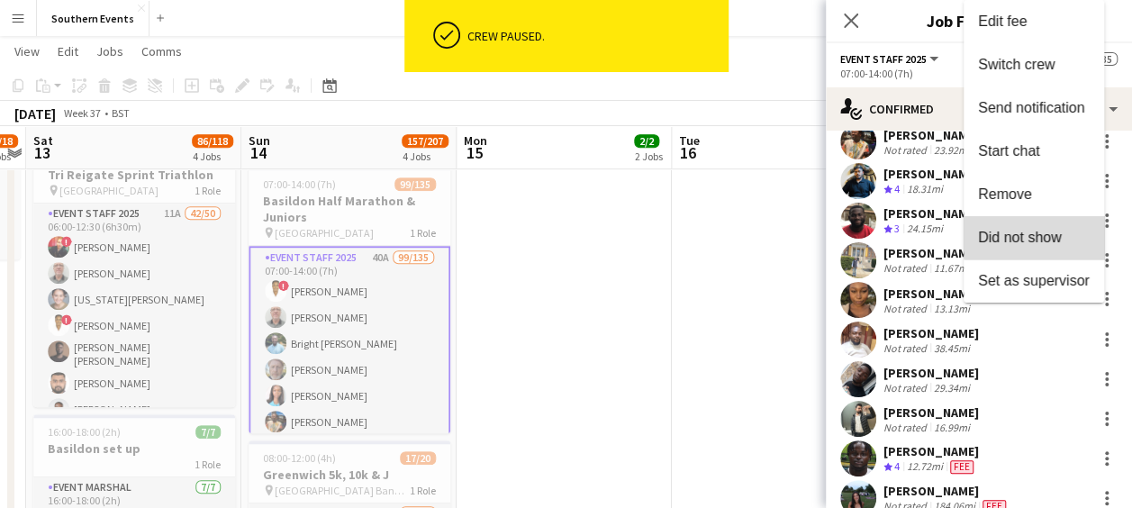
click at [1038, 238] on span "Did not show" at bounding box center [1020, 237] width 84 height 15
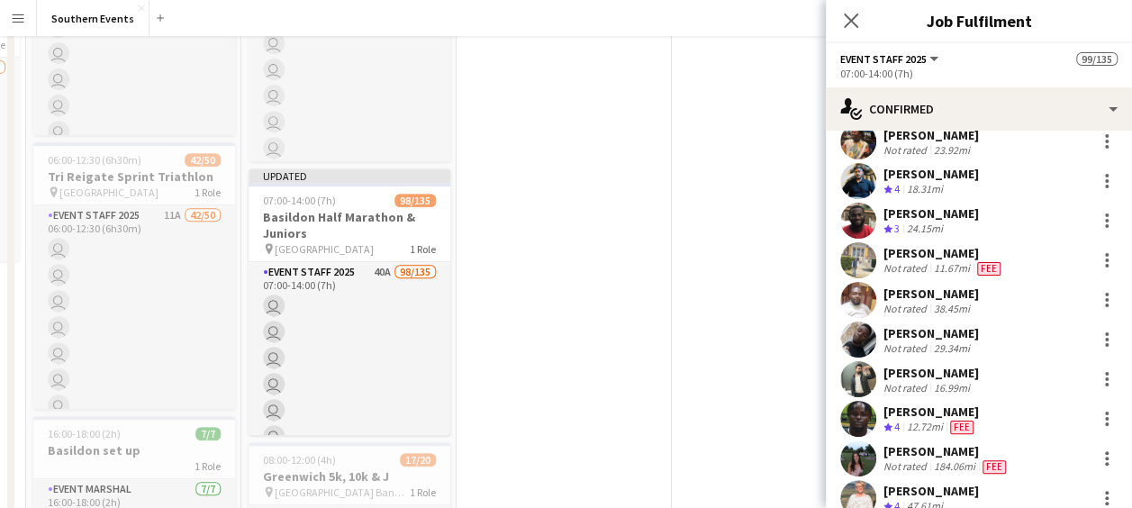
scroll to position [0, 0]
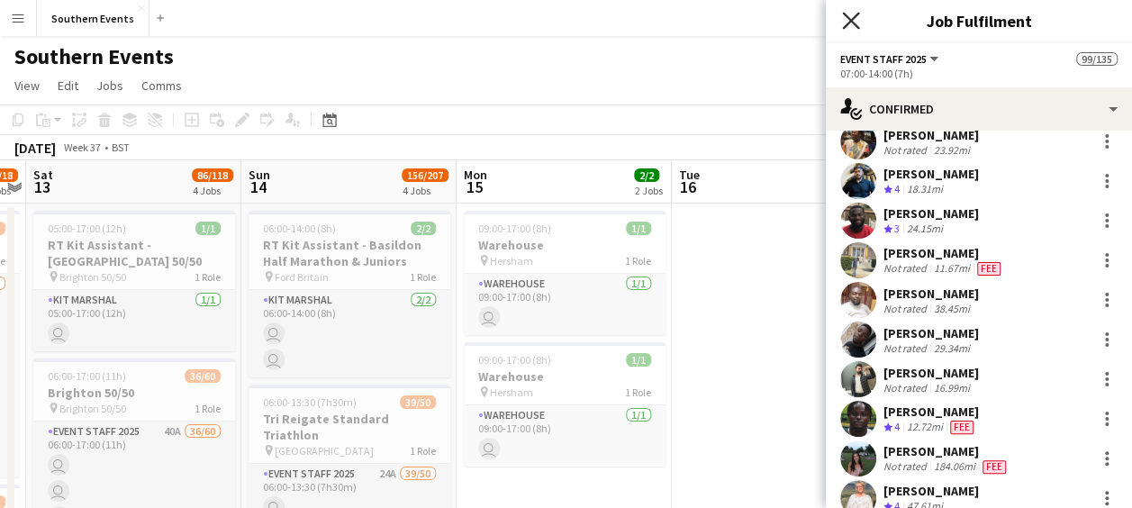
click at [856, 14] on icon at bounding box center [850, 20] width 17 height 17
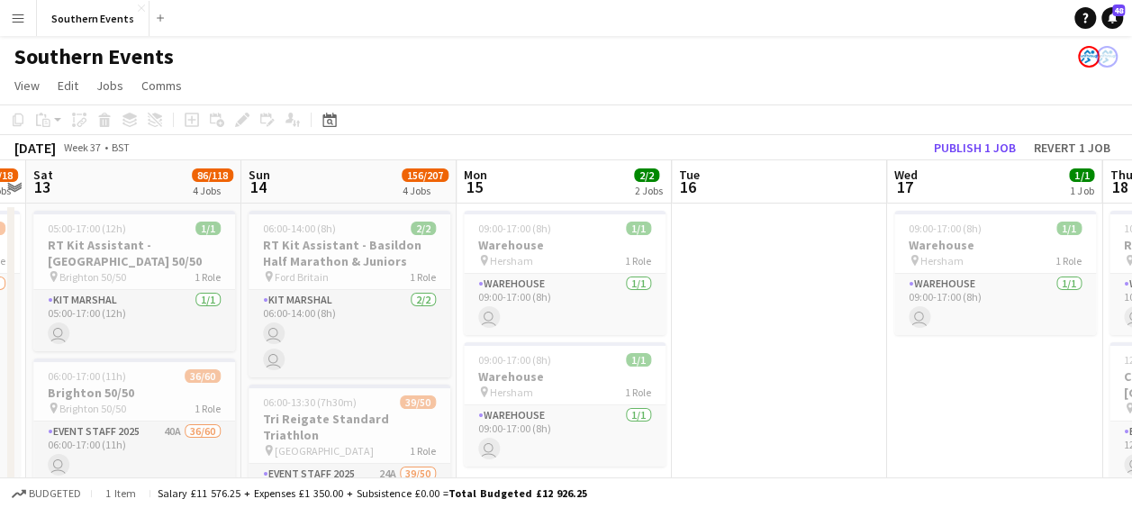
click at [776, 68] on div "Southern Events" at bounding box center [566, 53] width 1132 height 34
click at [960, 144] on button "Publish 1 job" at bounding box center [975, 147] width 96 height 23
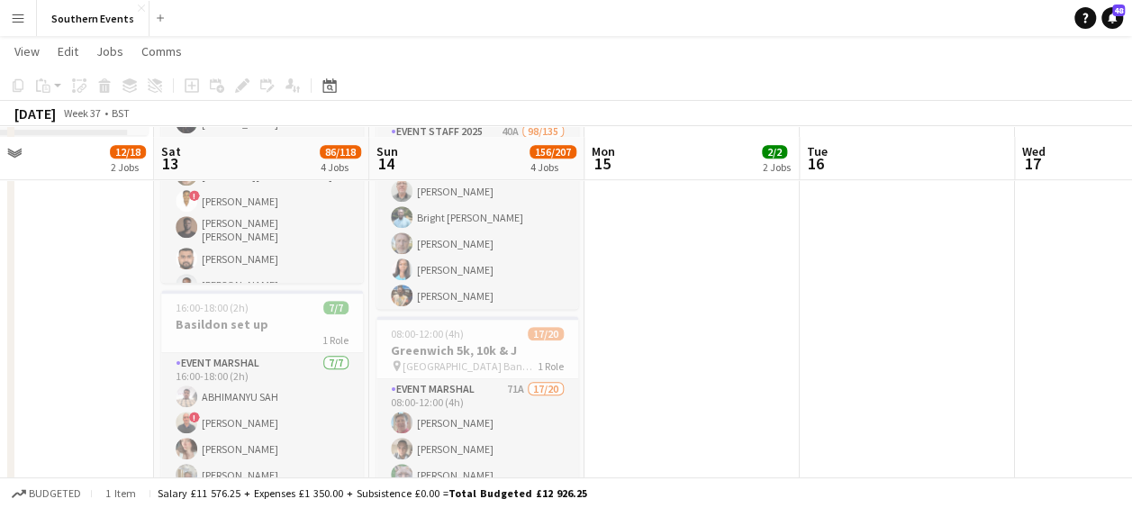
scroll to position [726, 0]
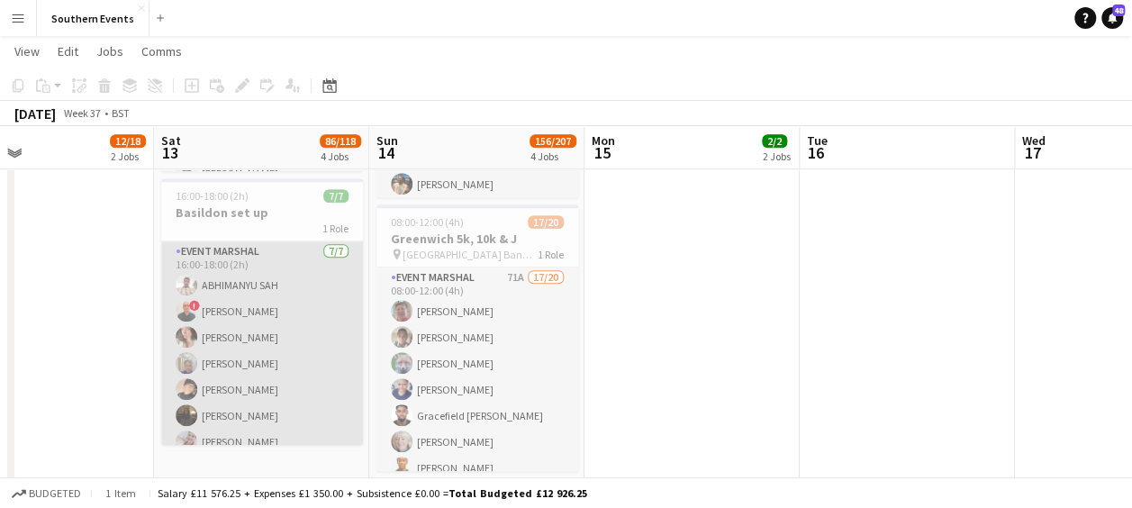
click at [297, 270] on app-card-role "Event Marshal [DATE] 16:00-18:00 (2h) ABHIMANYU SAH ! [PERSON_NAME] [PERSON_NAM…" at bounding box center [262, 350] width 202 height 218
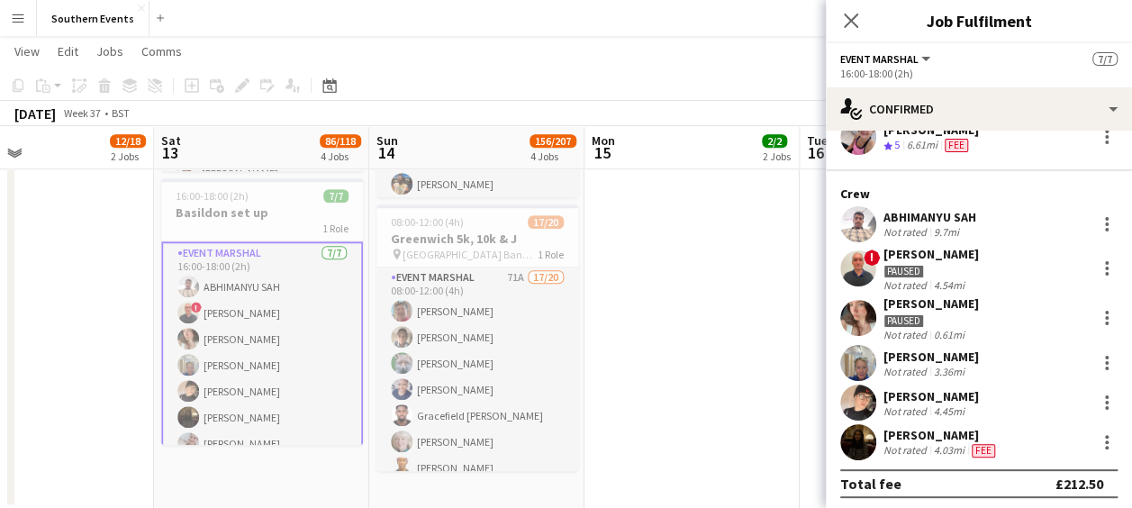
scroll to position [86, 0]
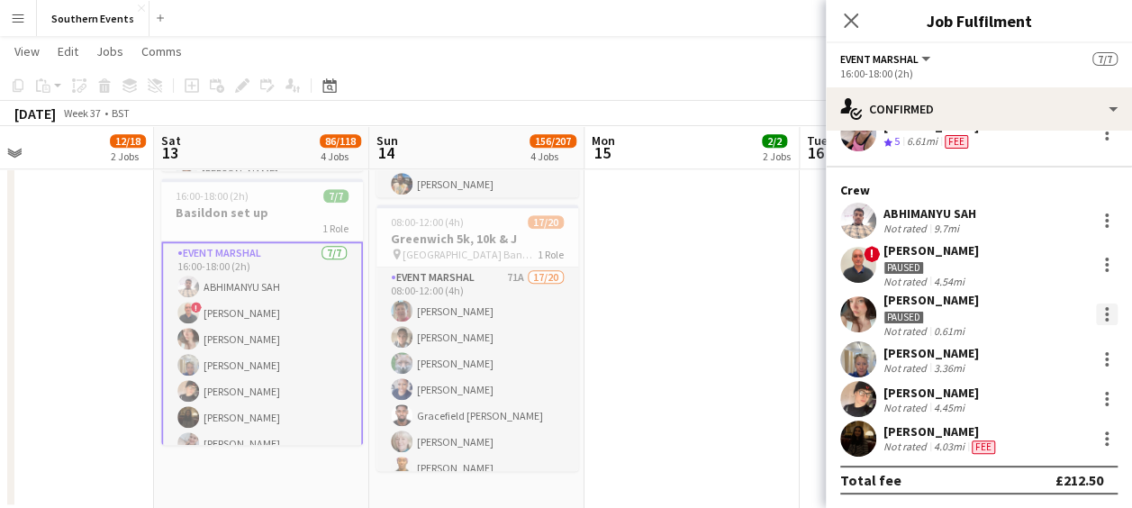
click at [1096, 315] on div at bounding box center [1107, 315] width 22 height 22
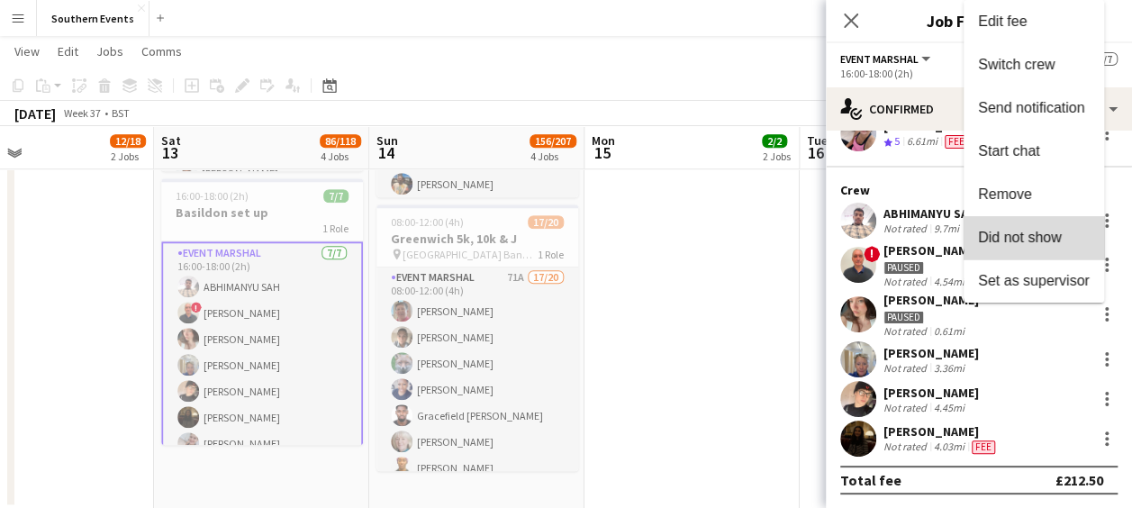
click at [1034, 240] on span "Did not show" at bounding box center [1020, 237] width 84 height 15
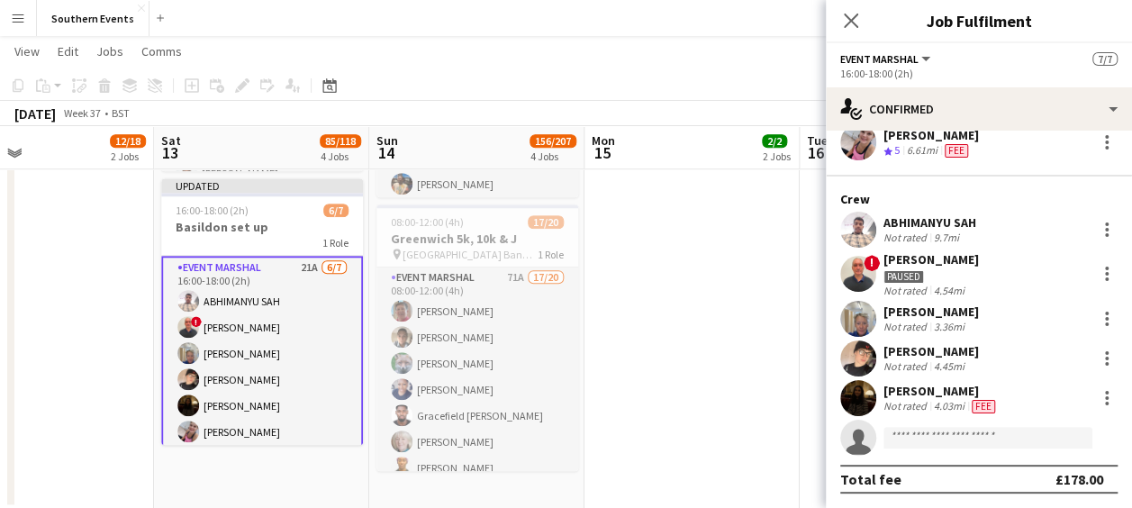
scroll to position [77, 0]
click at [1097, 270] on div at bounding box center [1107, 275] width 22 height 22
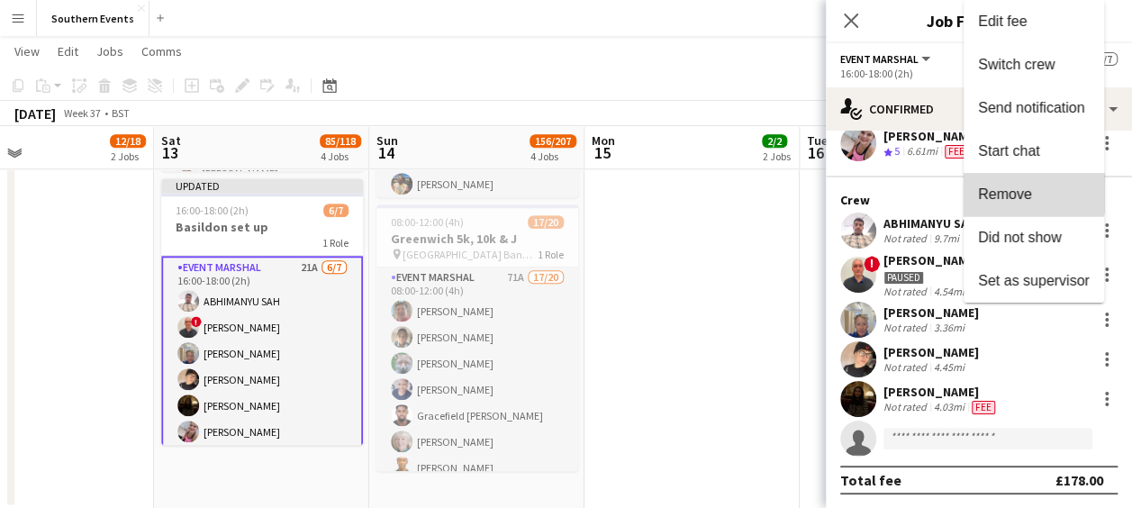
click at [1023, 187] on span "Remove" at bounding box center [1005, 193] width 54 height 15
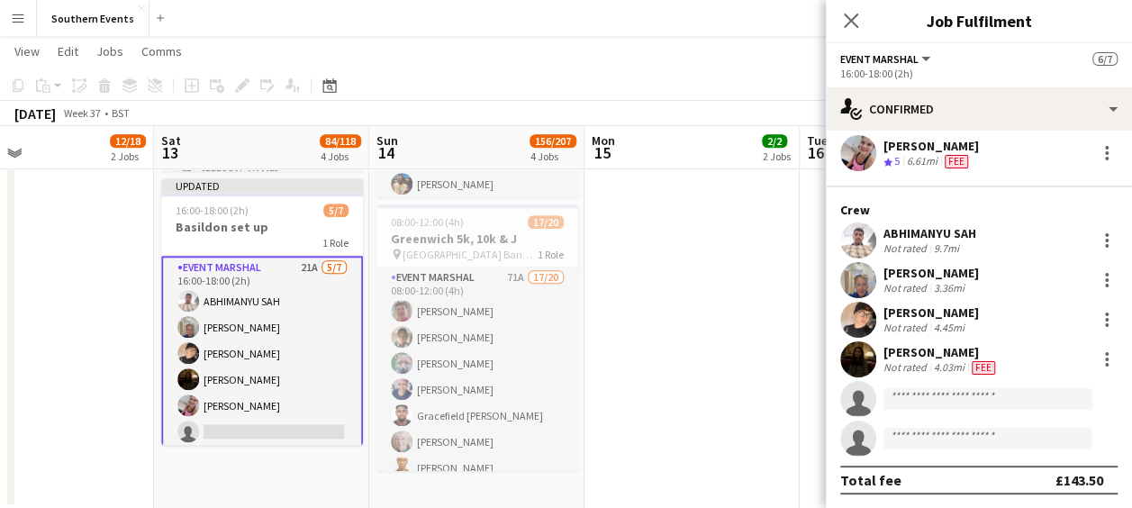
scroll to position [67, 0]
click at [1097, 238] on div at bounding box center [1107, 241] width 22 height 22
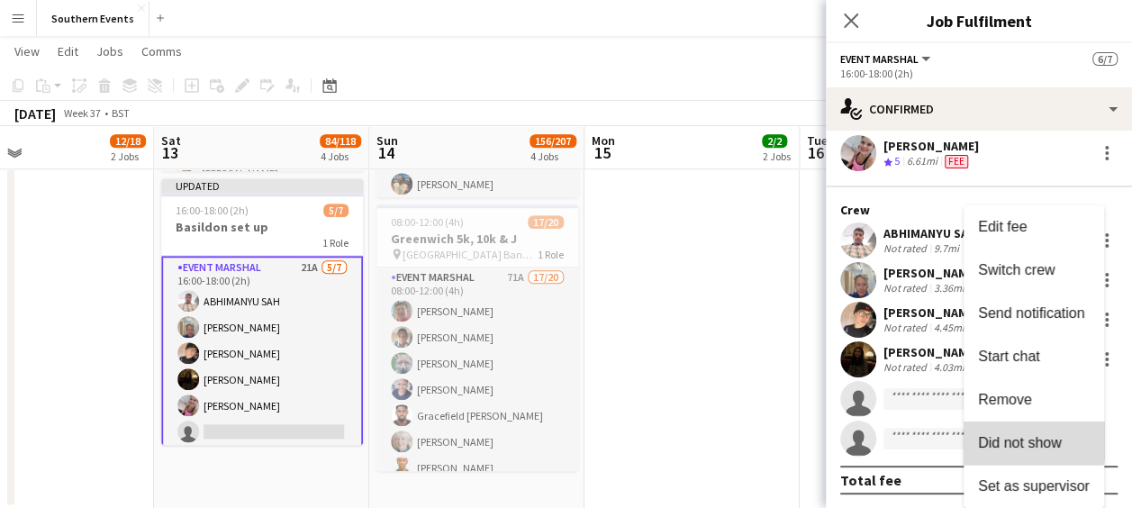
click at [1003, 440] on span "Did not show" at bounding box center [1020, 442] width 84 height 15
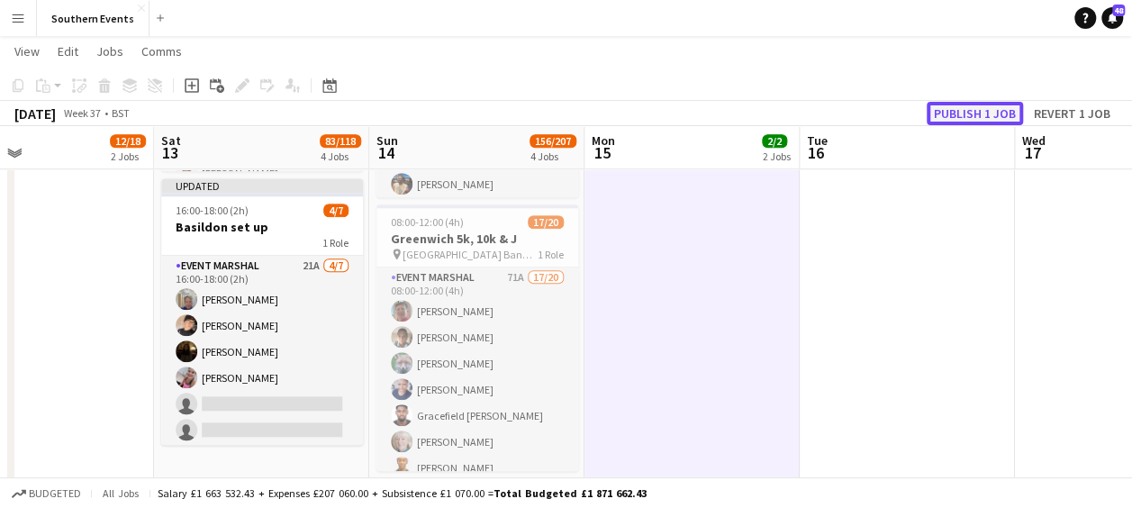
click at [966, 112] on button "Publish 1 job" at bounding box center [975, 113] width 96 height 23
